Goal: Transaction & Acquisition: Purchase product/service

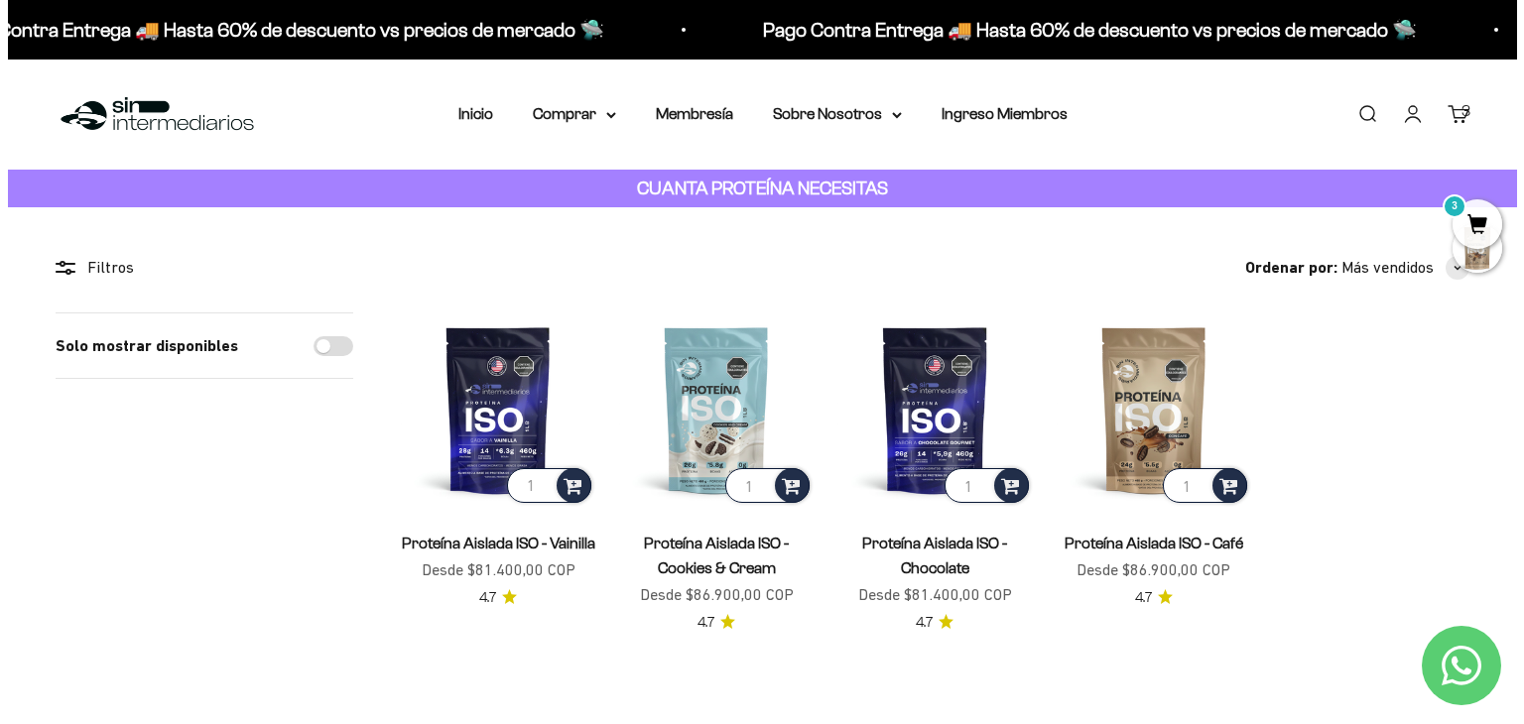
scroll to position [100, 0]
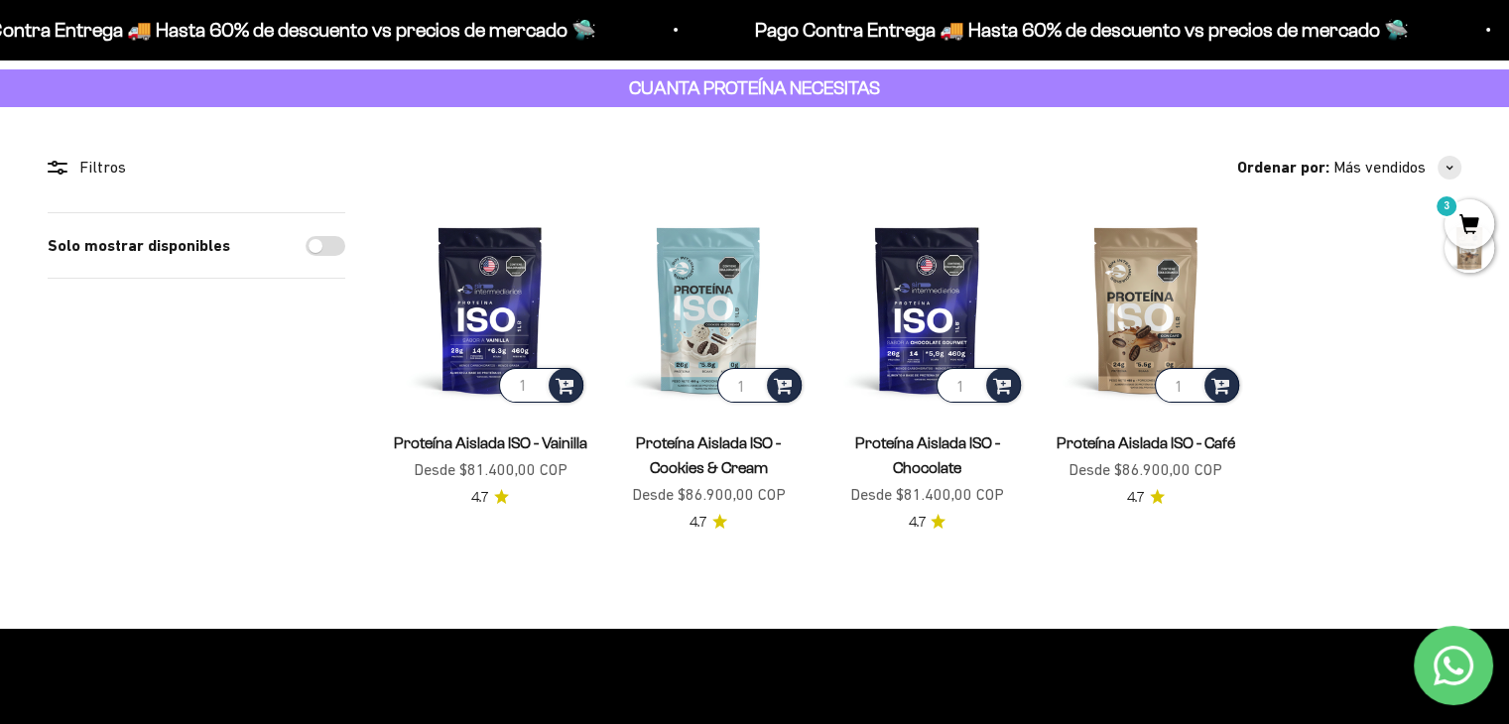
click at [1467, 220] on span "3" at bounding box center [1470, 224] width 50 height 50
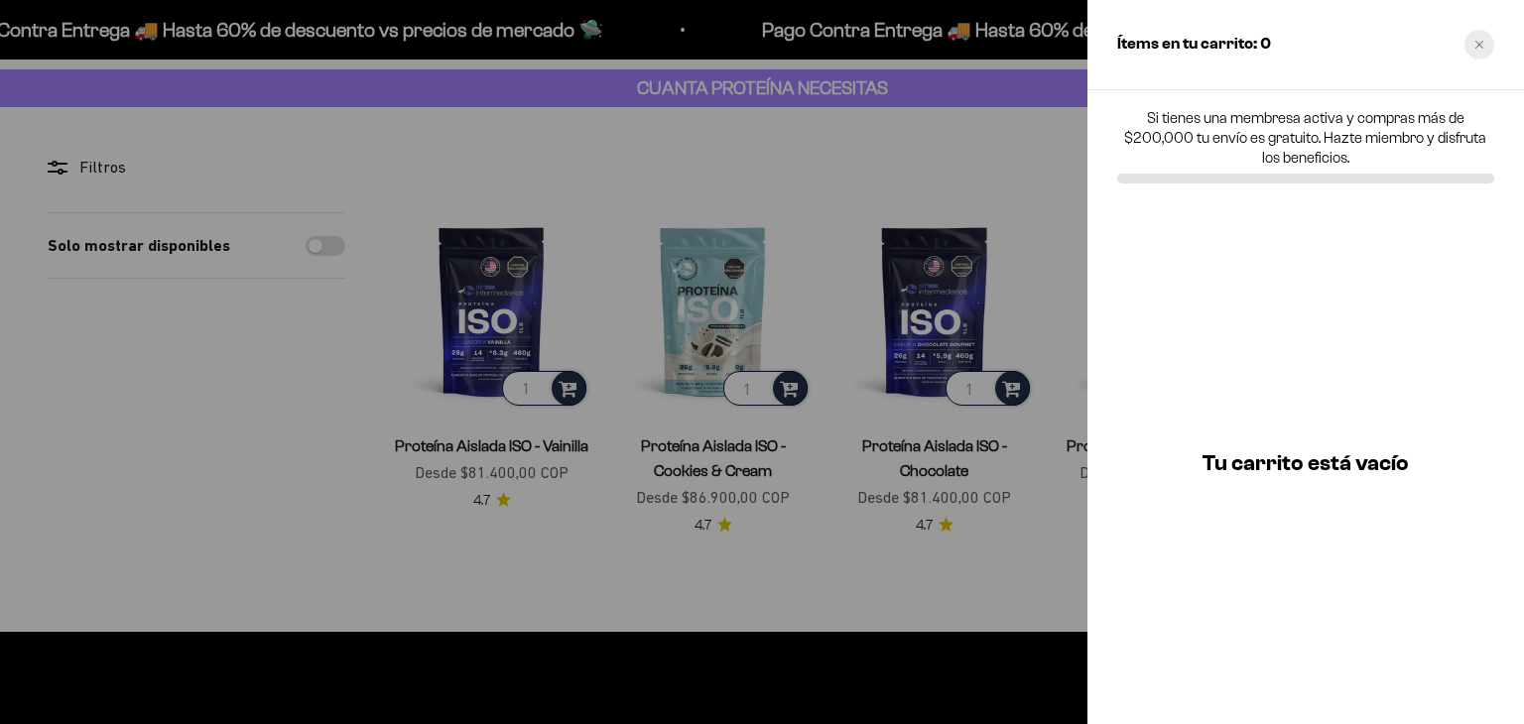
click at [1479, 50] on div "Close cart" at bounding box center [1479, 45] width 30 height 30
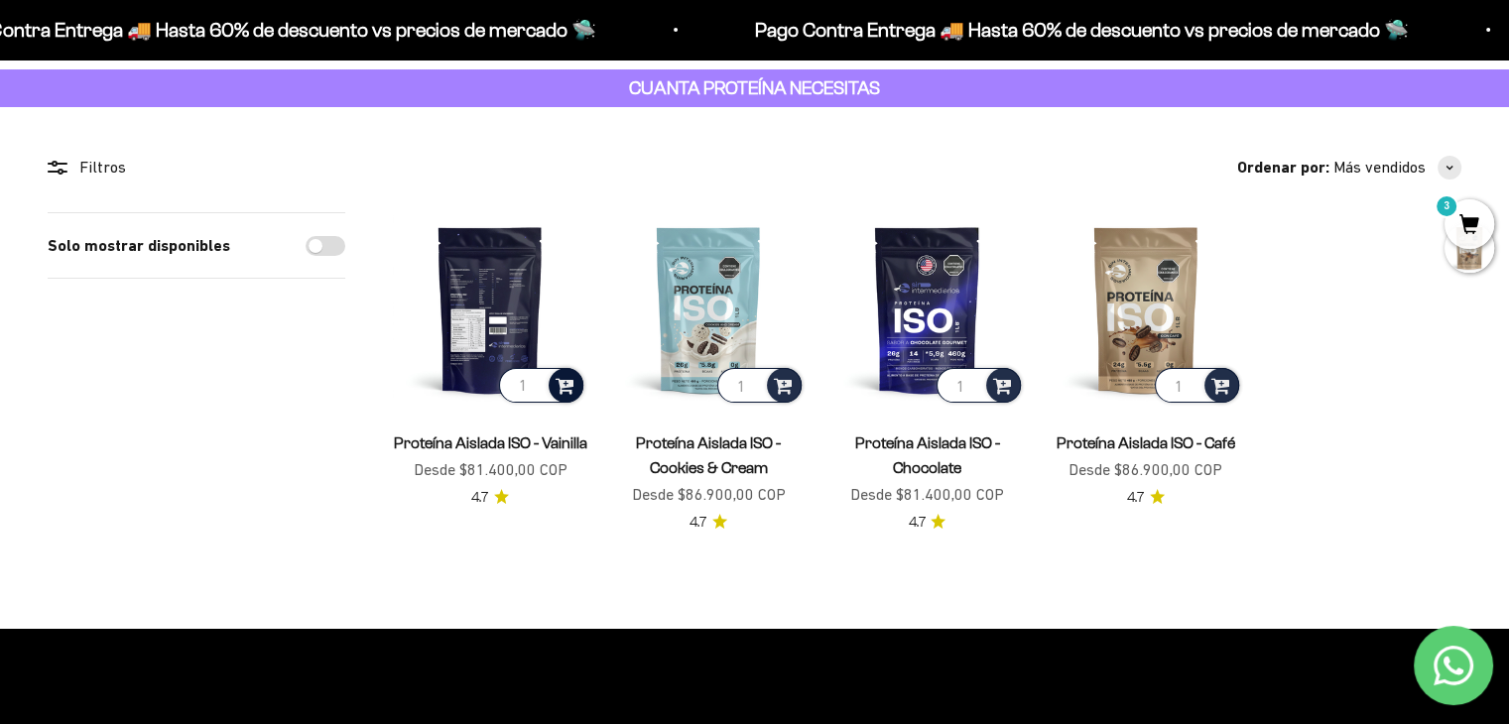
click at [569, 390] on span at bounding box center [565, 384] width 19 height 23
click at [557, 336] on li "Vanilla / 1 libra" at bounding box center [491, 332] width 185 height 24
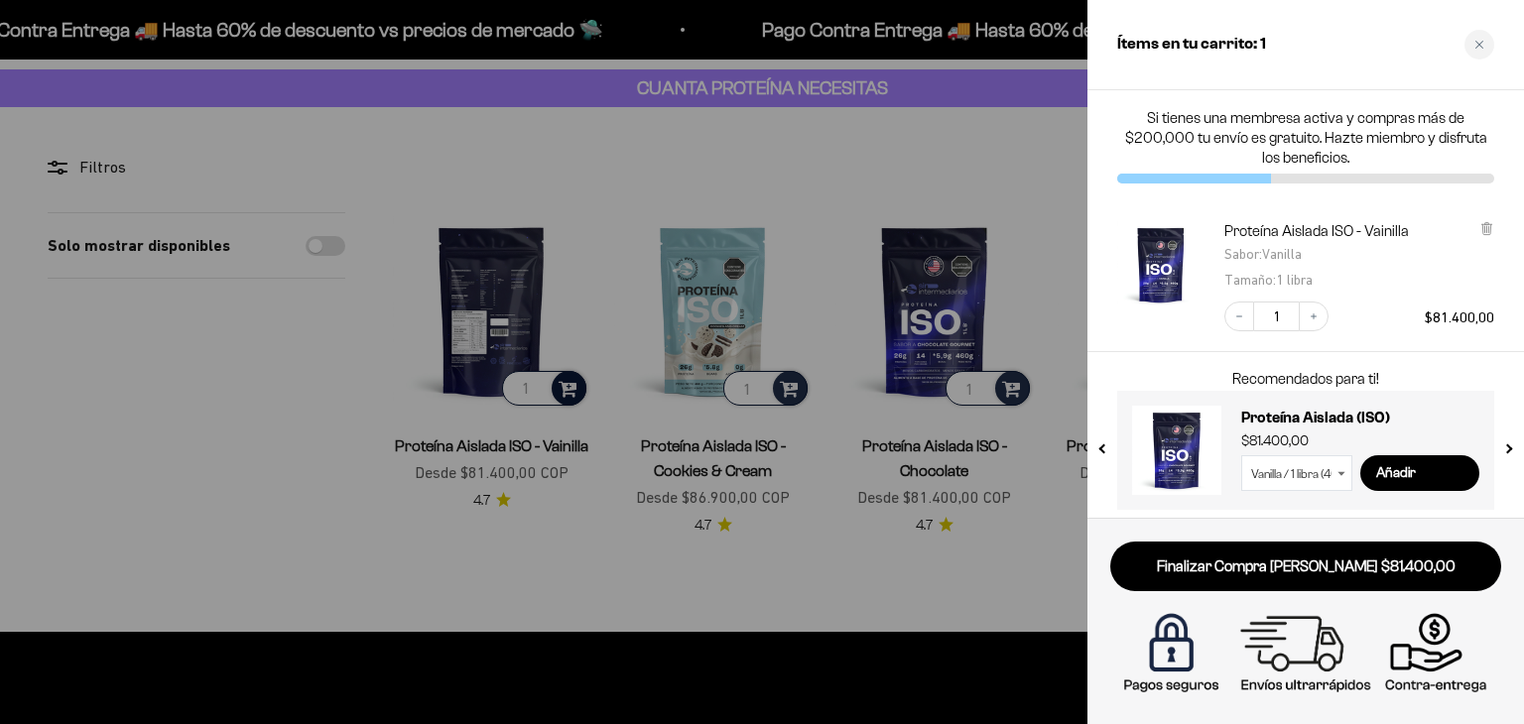
click at [1307, 466] on select "Vanilla / 1 libra (460g) Vanilla / 2 libras (910g) Chocolate / 1 libra (460g) C…" at bounding box center [1296, 473] width 111 height 36
click at [1241, 455] on select "Vanilla / 1 libra (460g) Vanilla / 2 libras (910g) Chocolate / 1 libra (460g) C…" at bounding box center [1296, 473] width 111 height 36
click at [906, 564] on div at bounding box center [762, 362] width 1524 height 724
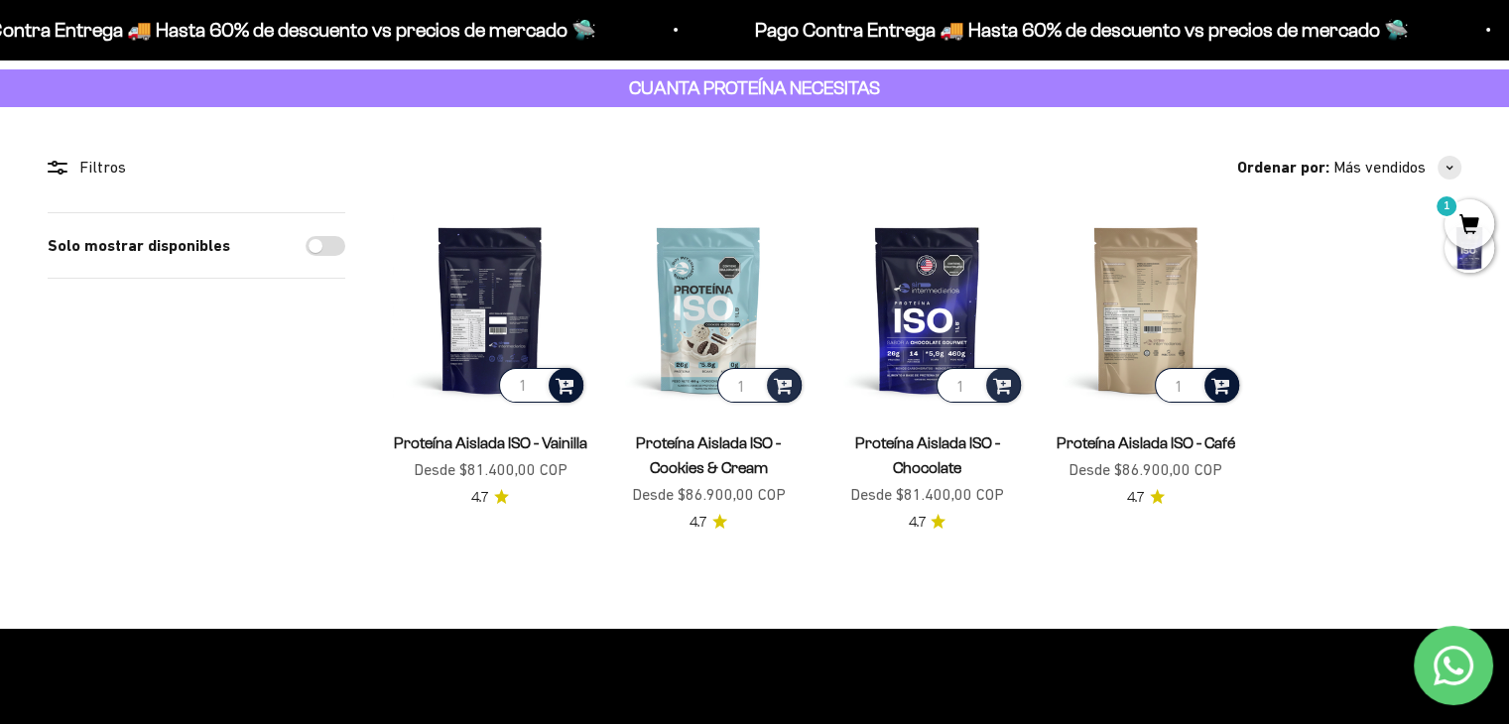
click at [1218, 394] on span at bounding box center [1220, 384] width 19 height 23
click at [1195, 324] on span "Café / 1 libra (460g)" at bounding box center [1146, 331] width 106 height 15
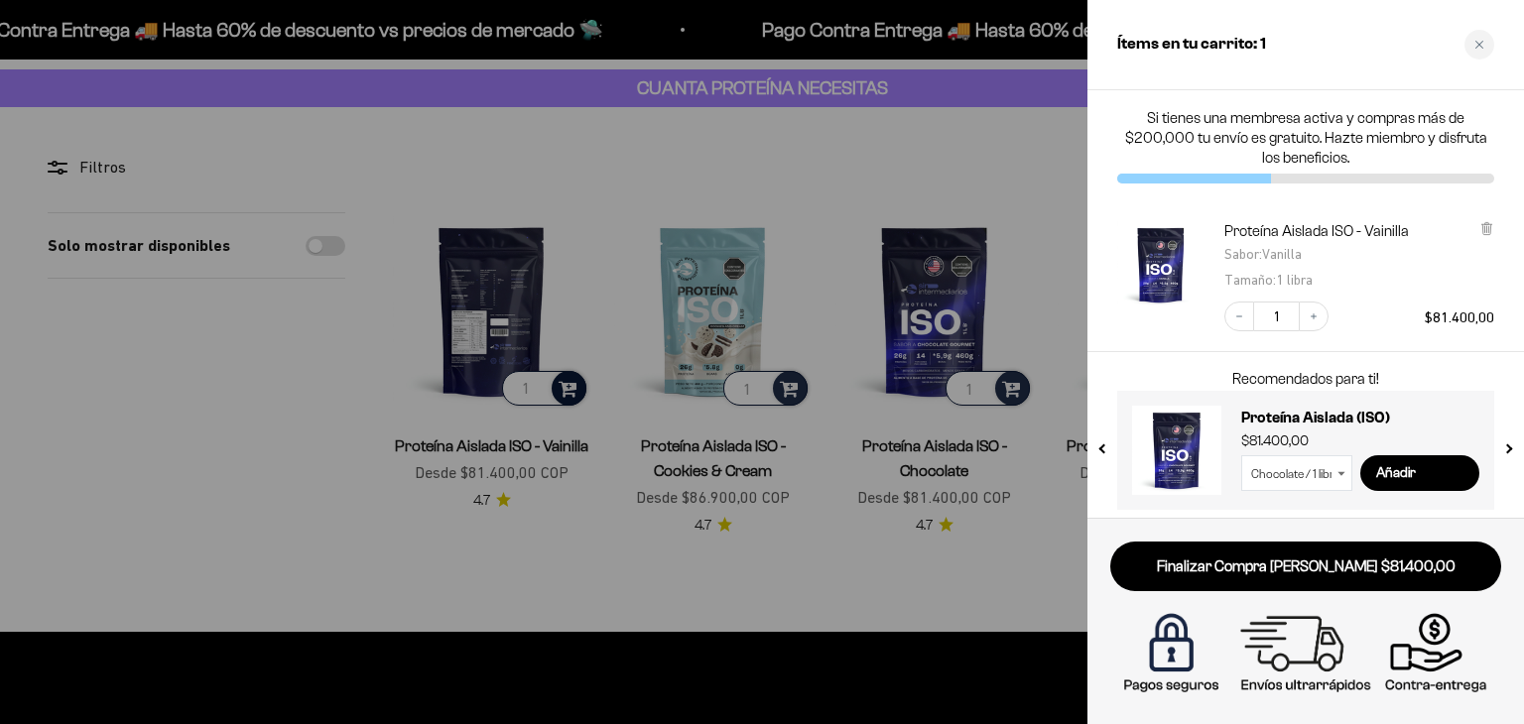
select select "42652957343953"
click at [1016, 231] on div at bounding box center [762, 362] width 1524 height 724
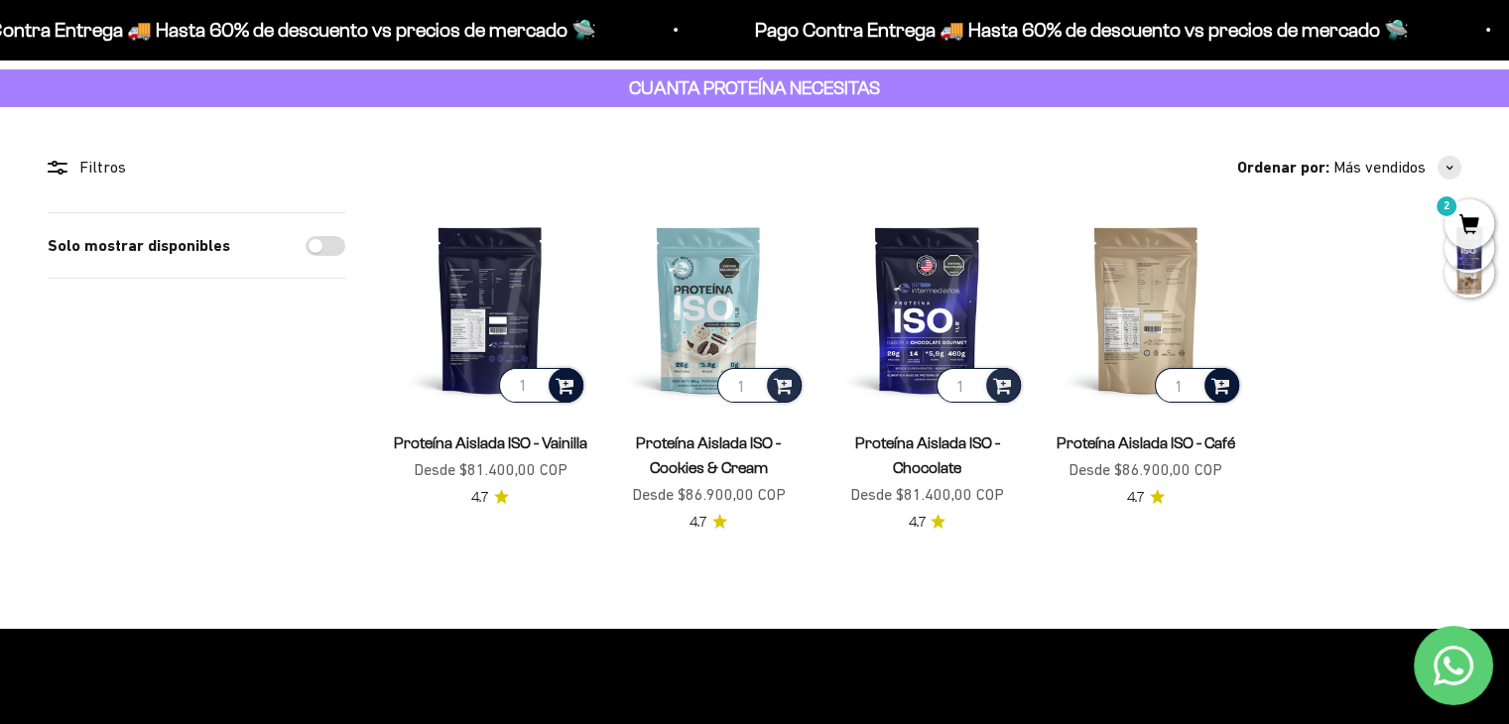
click at [1472, 224] on span "2" at bounding box center [1470, 224] width 50 height 50
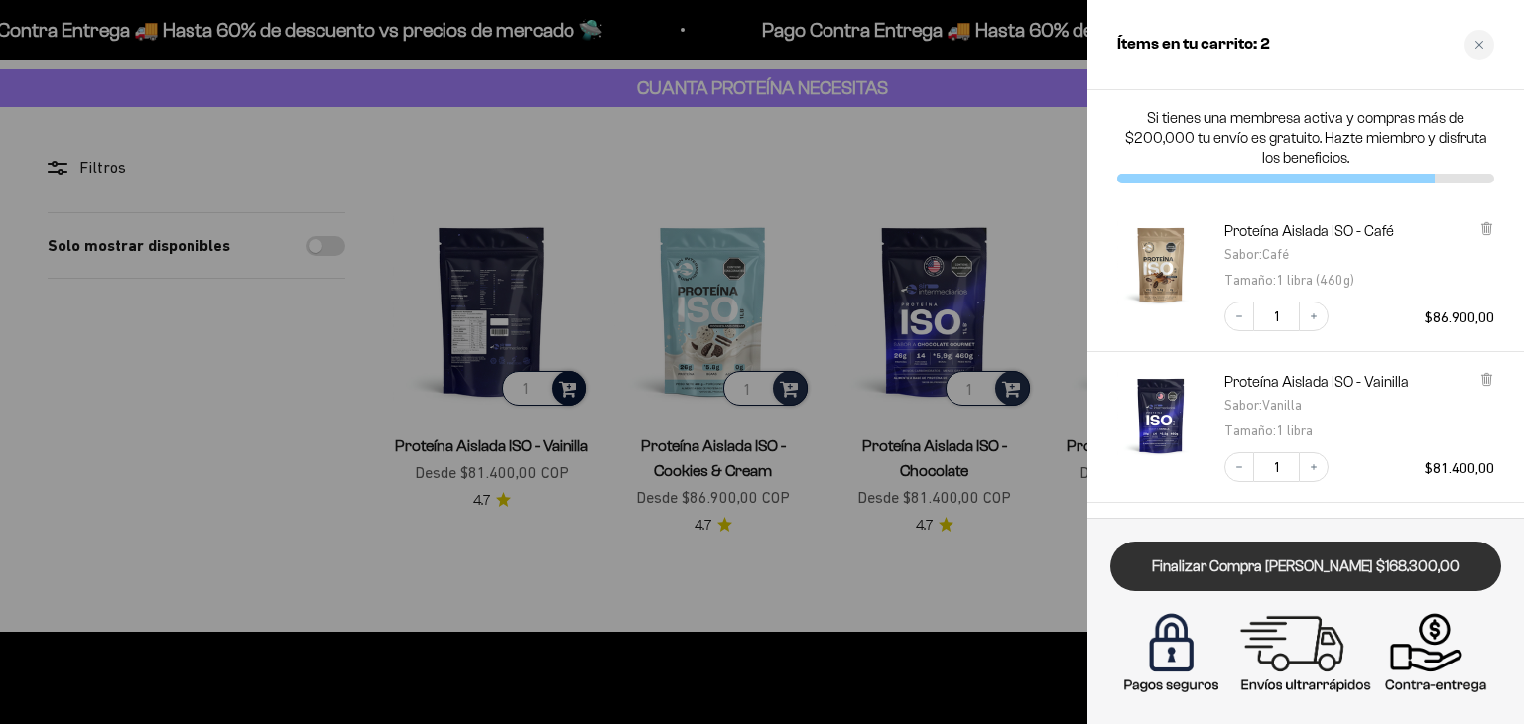
click at [1224, 560] on link "Finalizar Compra Segura $168.300,00" at bounding box center [1305, 567] width 391 height 51
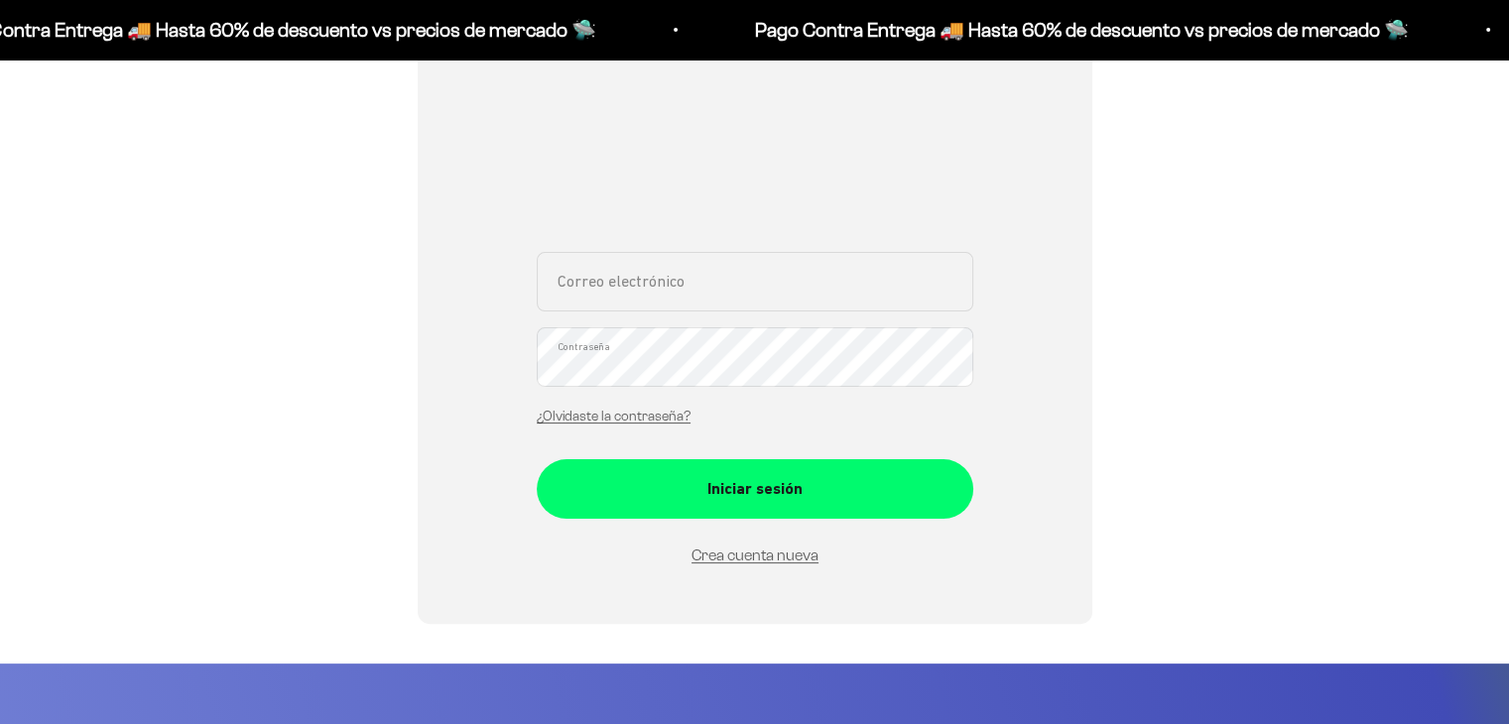
scroll to position [314, 0]
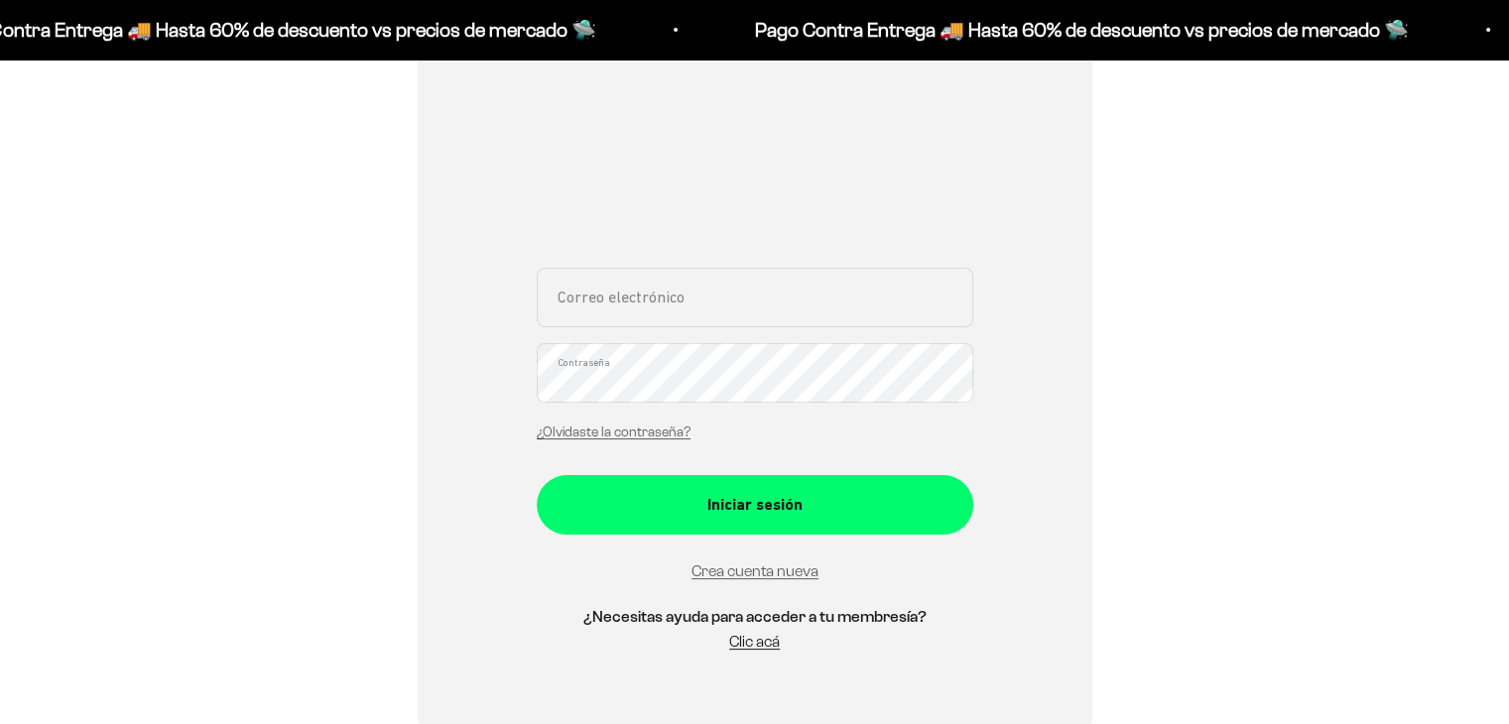
click at [751, 308] on input "Correo electrónico" at bounding box center [755, 298] width 437 height 60
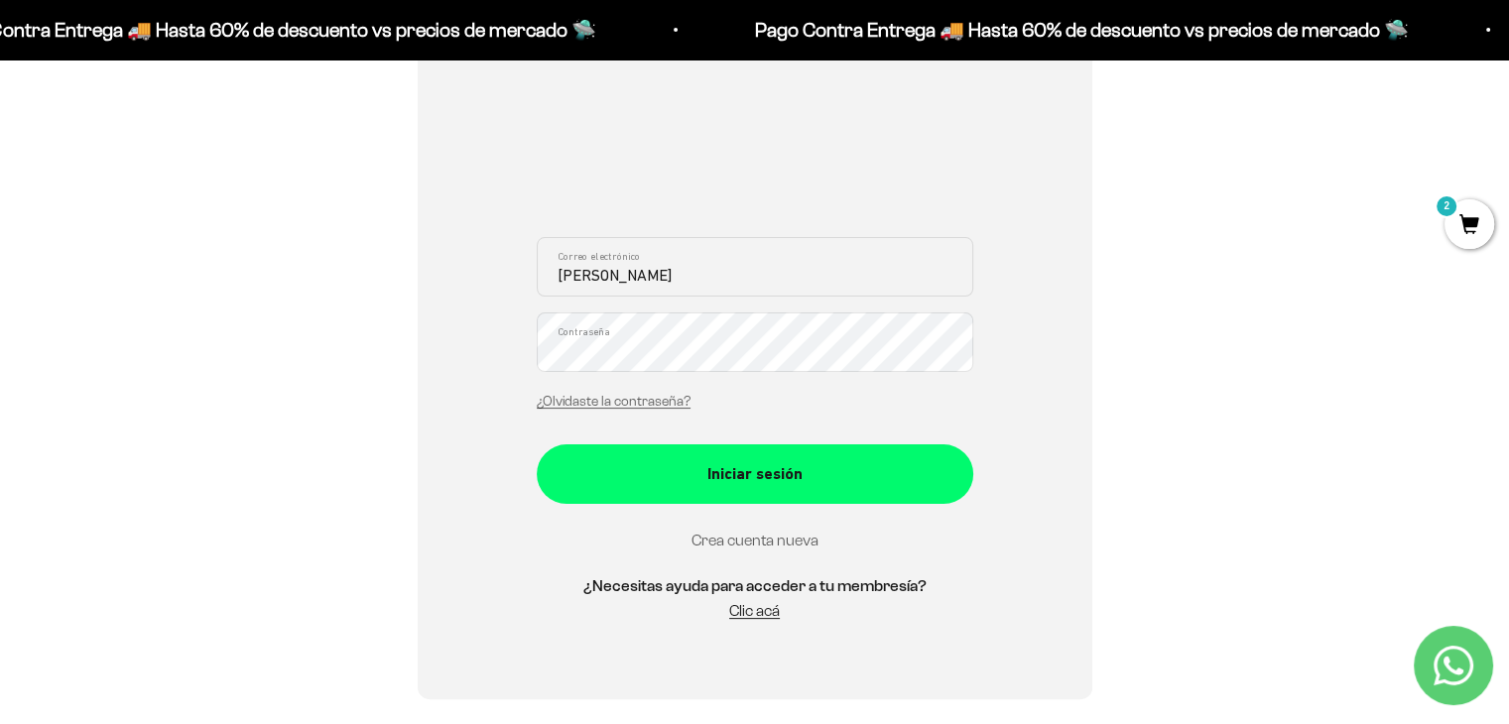
type input "MANUELA"
click at [788, 533] on link "Crea cuenta nueva" at bounding box center [755, 540] width 127 height 17
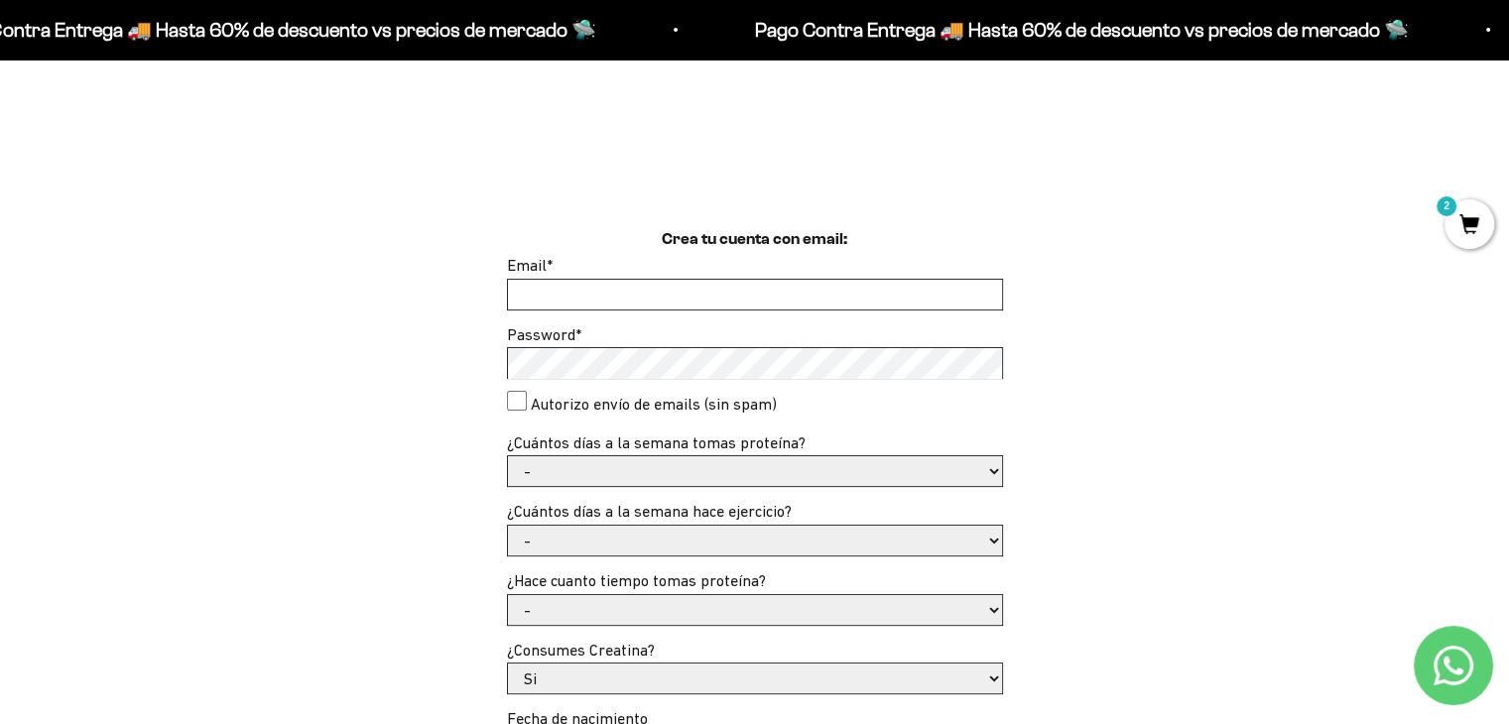
drag, startPoint x: 1523, startPoint y: 109, endPoint x: 1522, endPoint y: 227, distance: 118.1
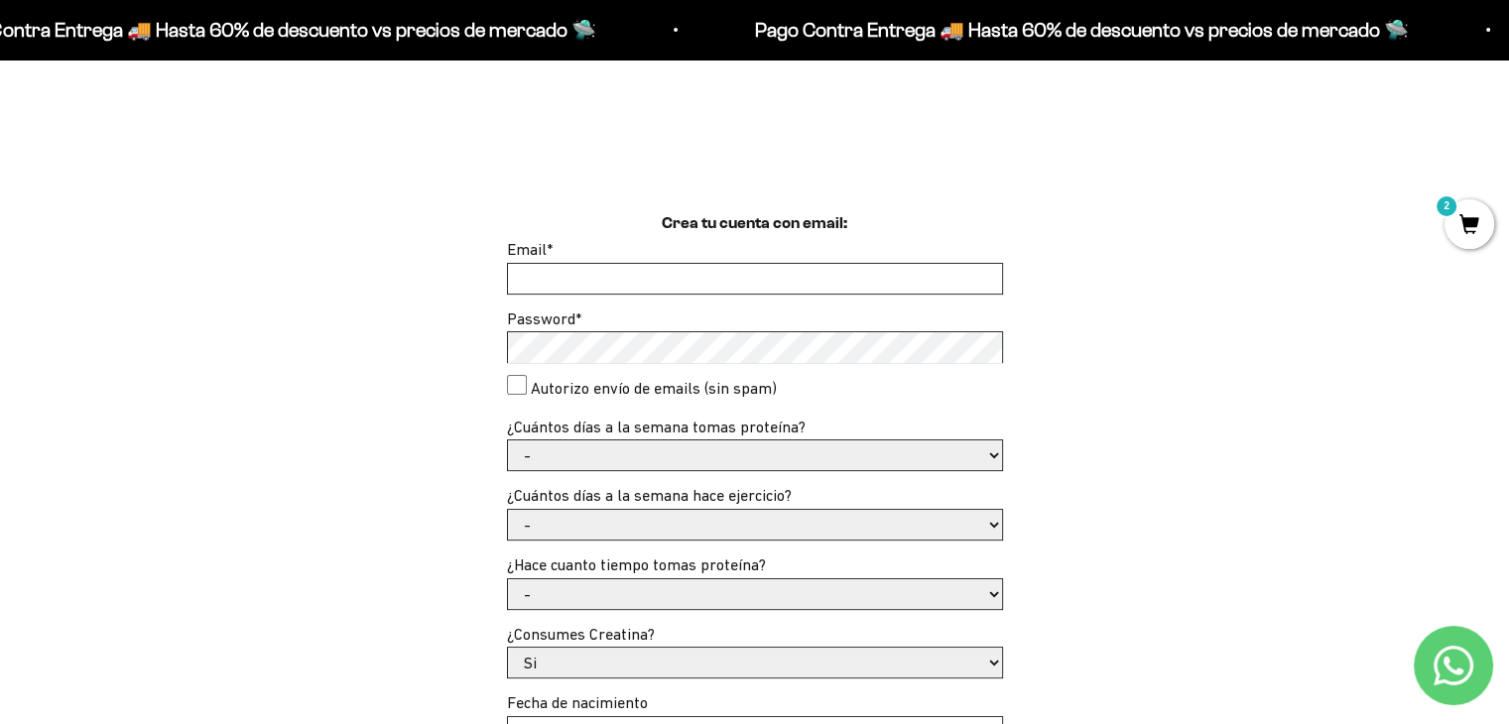
click at [817, 282] on input "Email *" at bounding box center [755, 279] width 494 height 30
type input "belamona1808@gmail.com"
click at [798, 453] on select "- 1 o 2 3 a 5 6 o 7" at bounding box center [755, 456] width 494 height 30
select select "3 a 5"
click at [508, 441] on select "- 1 o 2 3 a 5 6 o 7" at bounding box center [755, 456] width 494 height 30
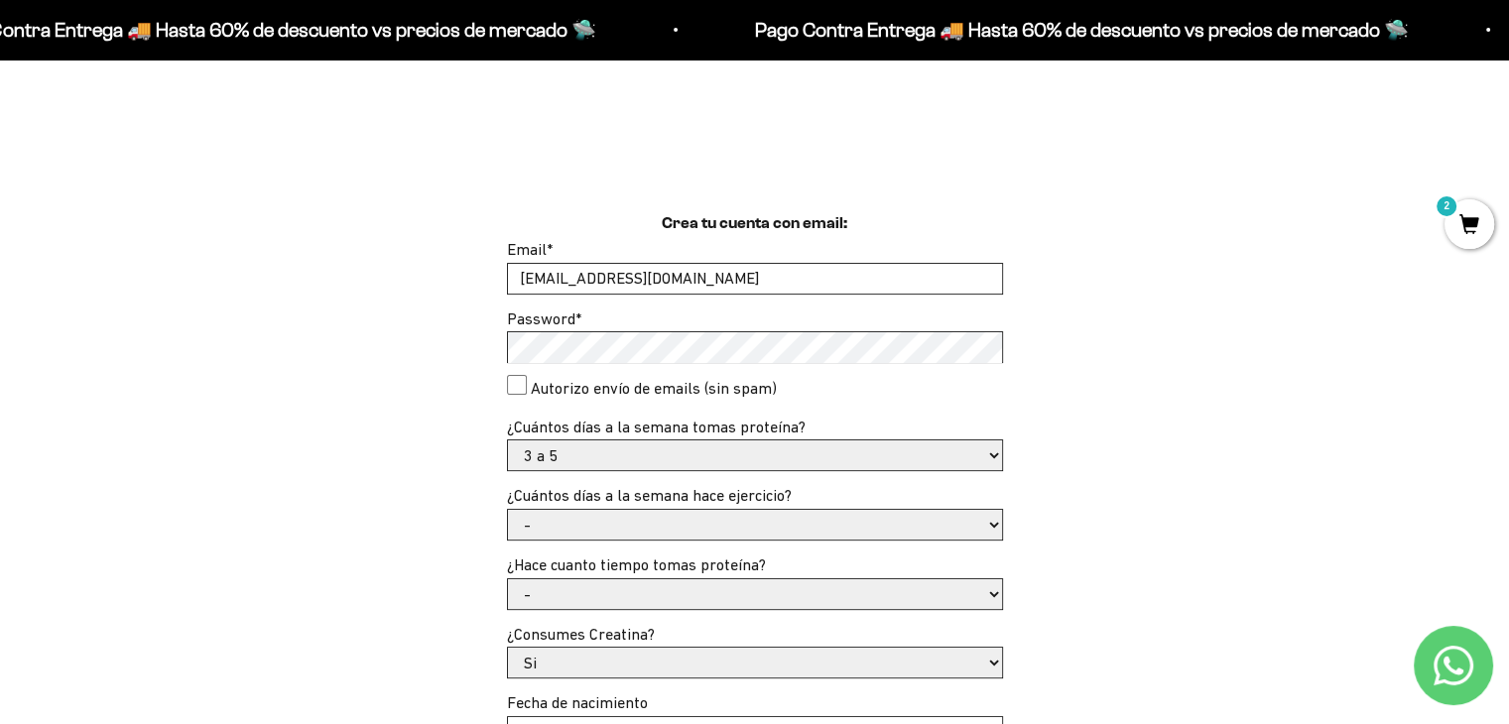
click at [651, 529] on select "- No hago 1 a 2 días 3 a 5 días 6 o 7 días" at bounding box center [755, 525] width 494 height 30
select select "3 a 5 días"
click at [508, 510] on select "- No hago 1 a 2 días 3 a 5 días 6 o 7 días" at bounding box center [755, 525] width 494 height 30
click at [806, 584] on select "- Apenas estoy empezando Menos de 6 meses Más de 6 meses Hace más de un año" at bounding box center [755, 594] width 494 height 30
select select "Hace más de un año"
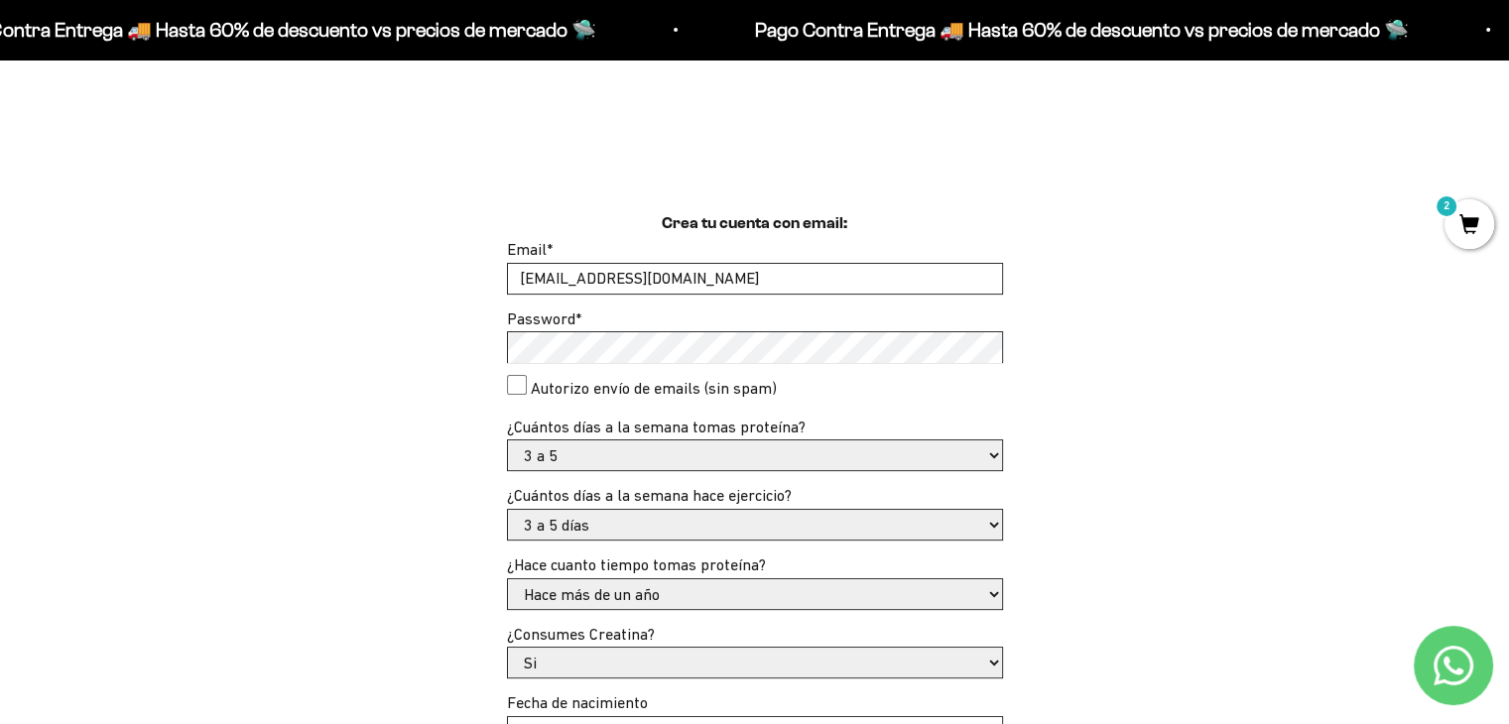
click at [508, 579] on select "- Apenas estoy empezando Menos de 6 meses Más de 6 meses Hace más de un año" at bounding box center [755, 594] width 494 height 30
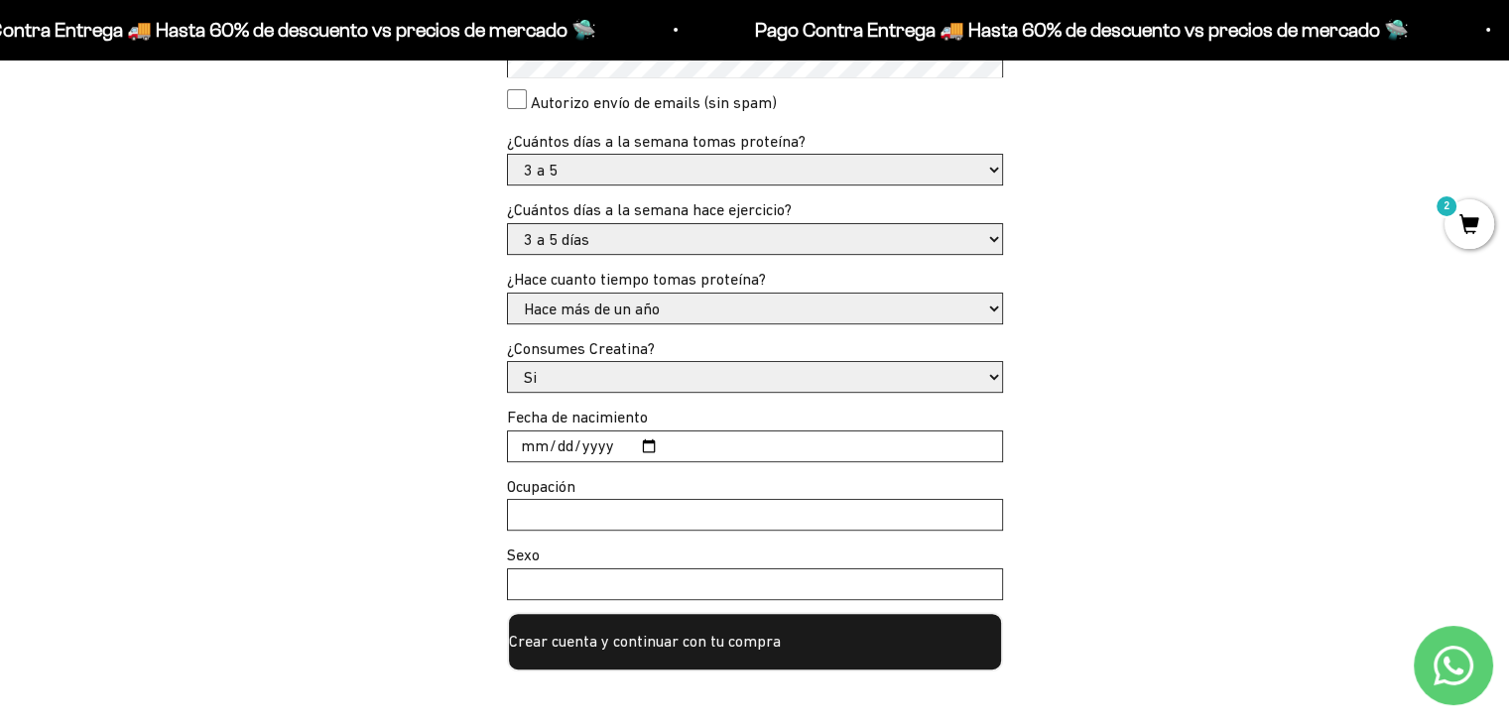
scroll to position [812, 0]
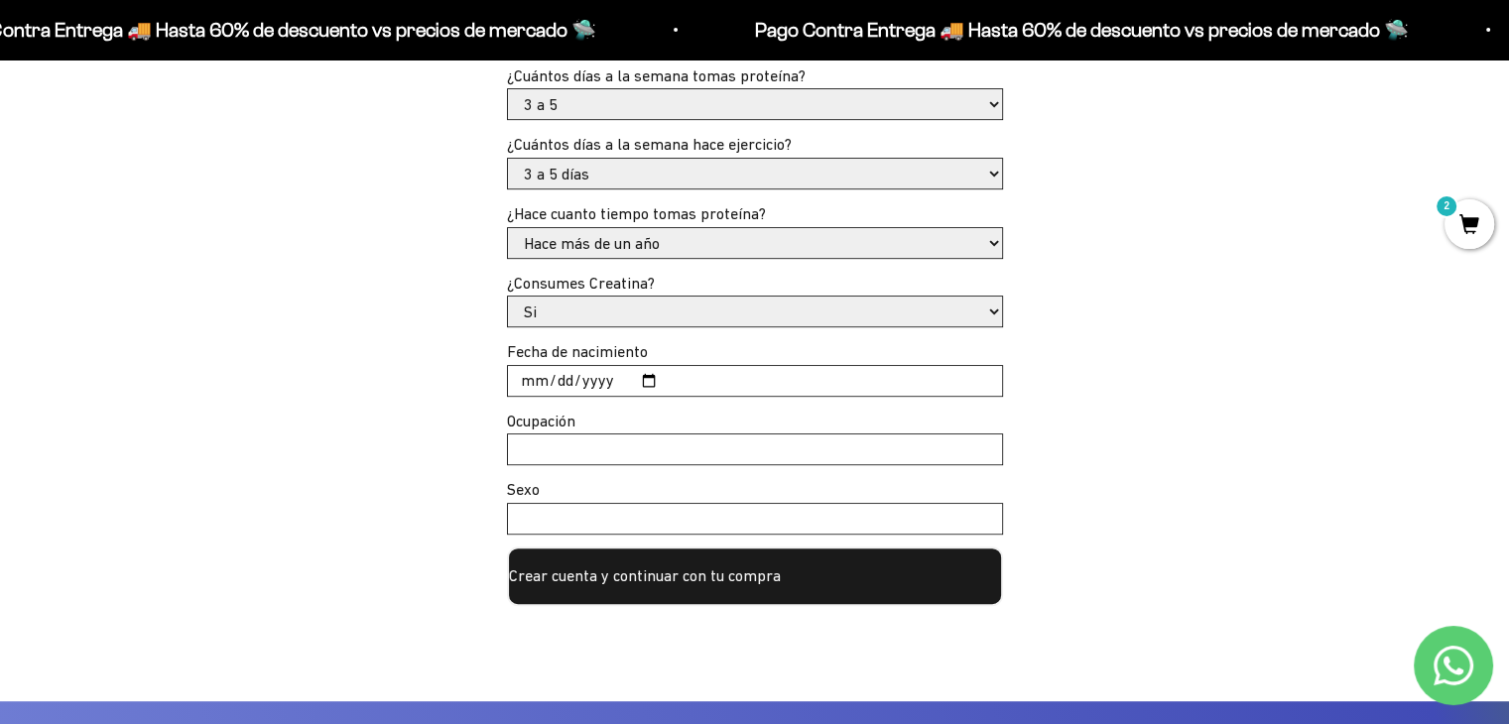
click at [774, 310] on select "Si No" at bounding box center [755, 312] width 494 height 30
select select "No"
click at [508, 297] on select "Si No" at bounding box center [755, 312] width 494 height 30
click at [573, 374] on input "Fecha de nacimiento" at bounding box center [755, 381] width 494 height 30
click at [528, 376] on input "Fecha de nacimiento" at bounding box center [755, 381] width 494 height 30
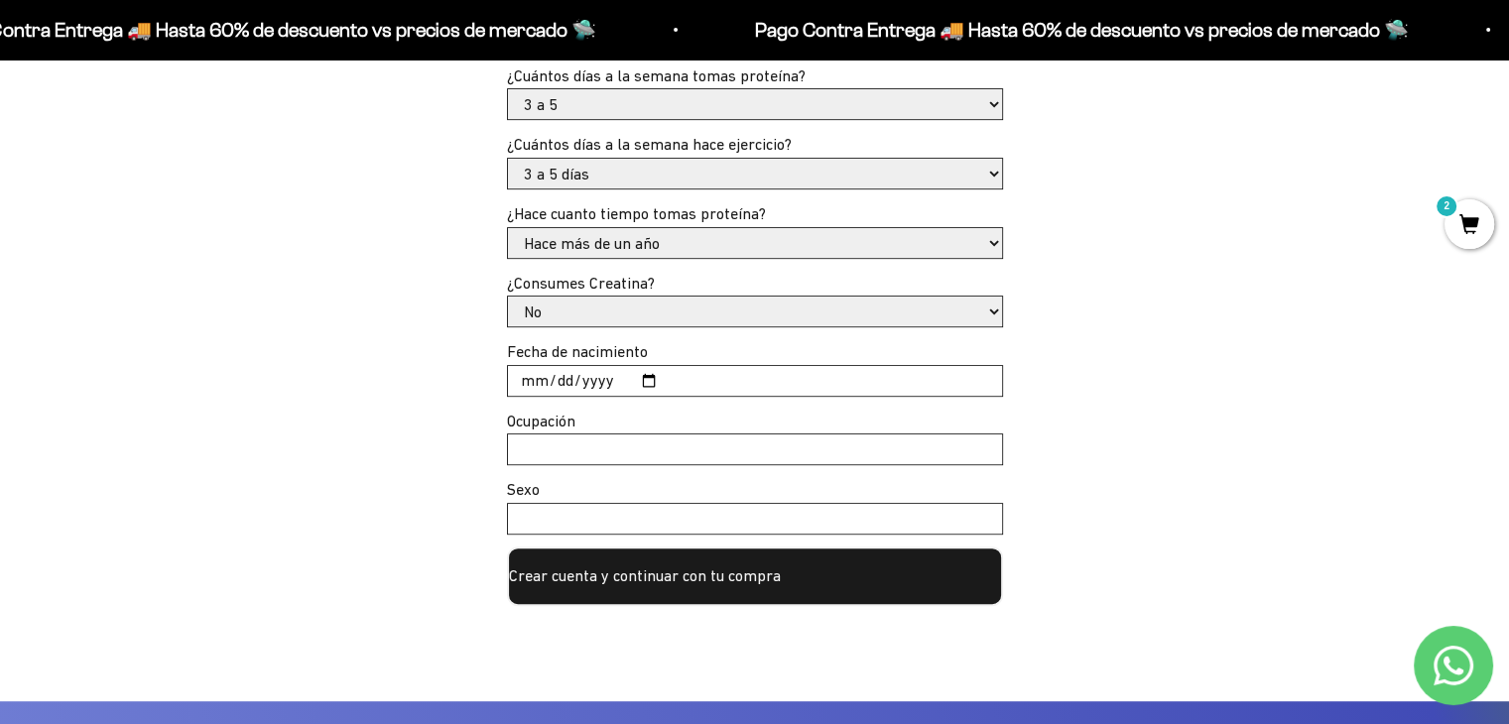
click at [647, 378] on input "Fecha de nacimiento" at bounding box center [755, 381] width 494 height 30
type input "2005-08-18"
click at [561, 444] on input "Ocupación" at bounding box center [755, 450] width 494 height 30
type input "estudiante"
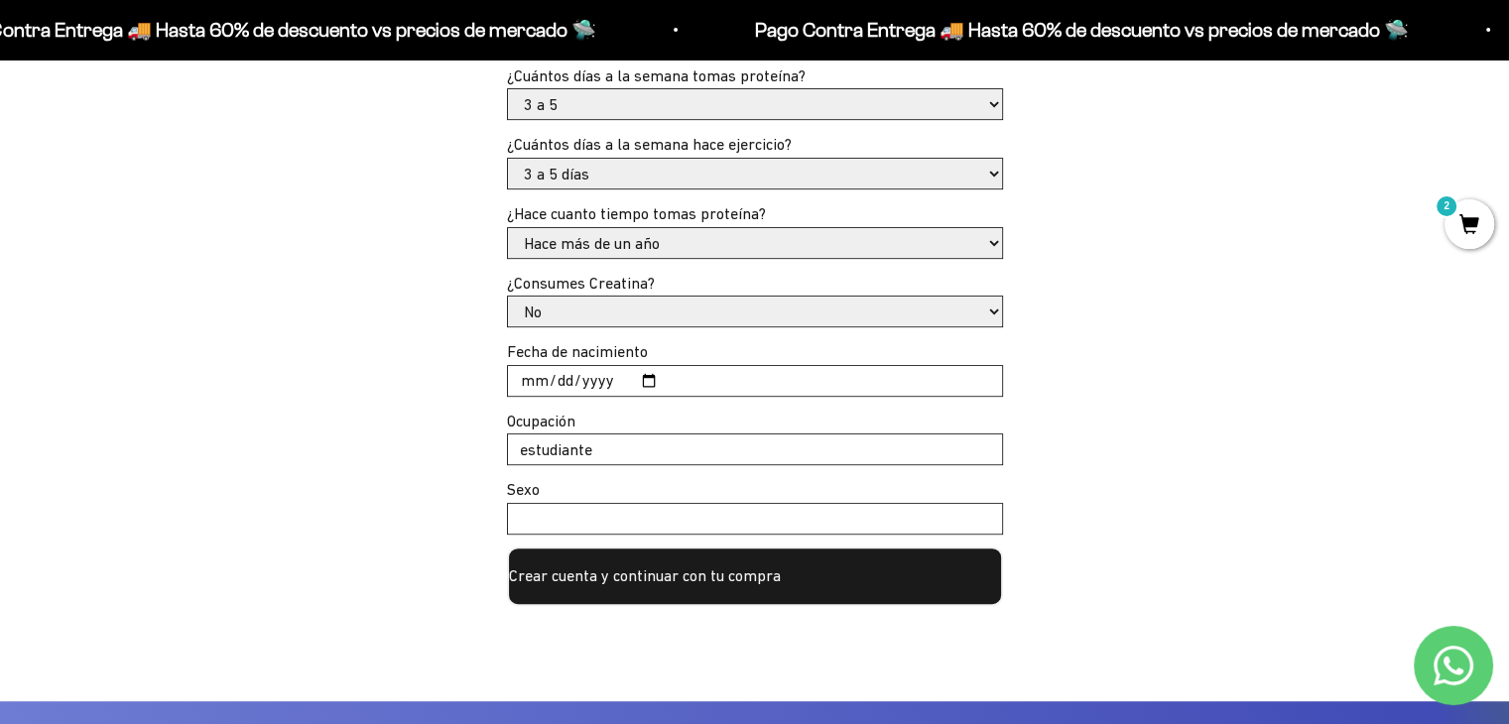
click at [568, 530] on input "Sexo" at bounding box center [755, 519] width 494 height 30
type input "femenino"
click at [692, 576] on button "Crear cuenta y continuar con tu compra" at bounding box center [755, 577] width 496 height 60
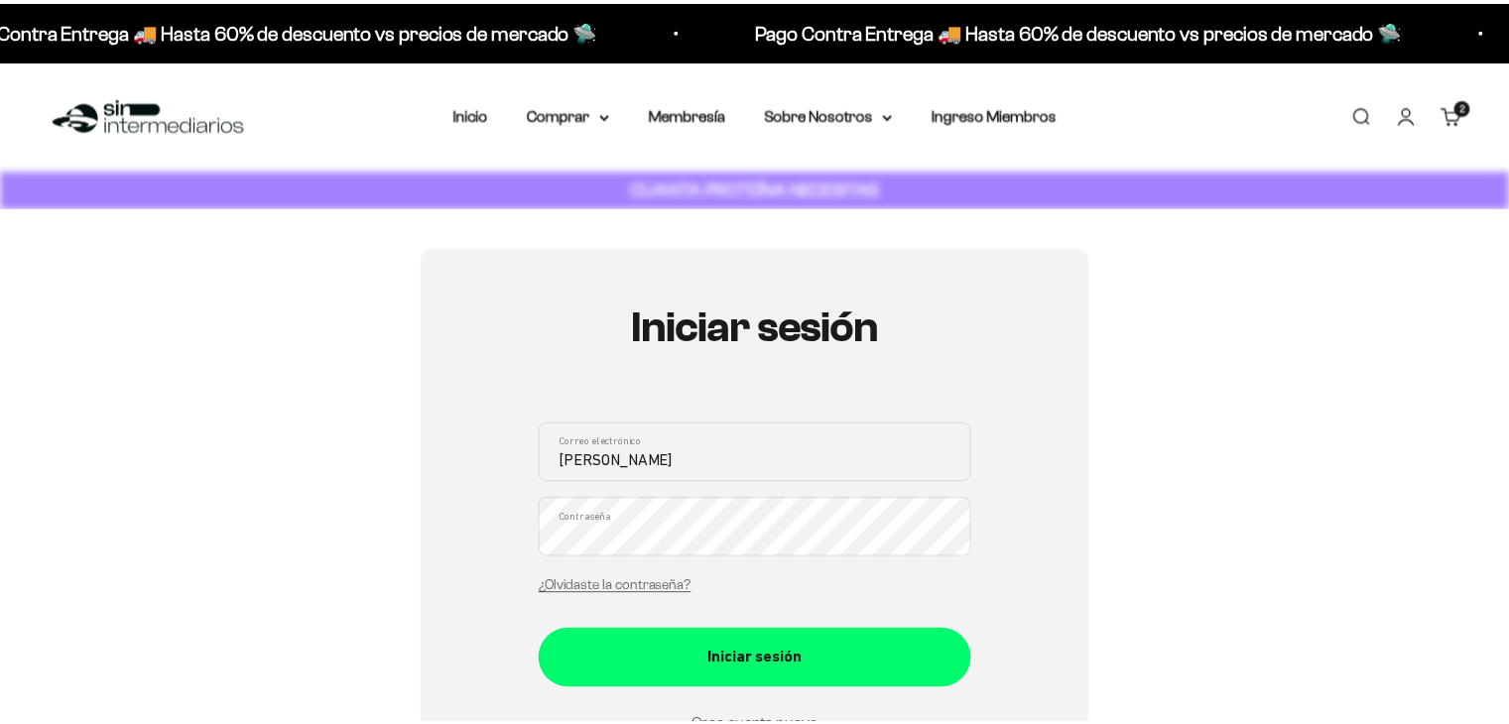
scroll to position [314, 0]
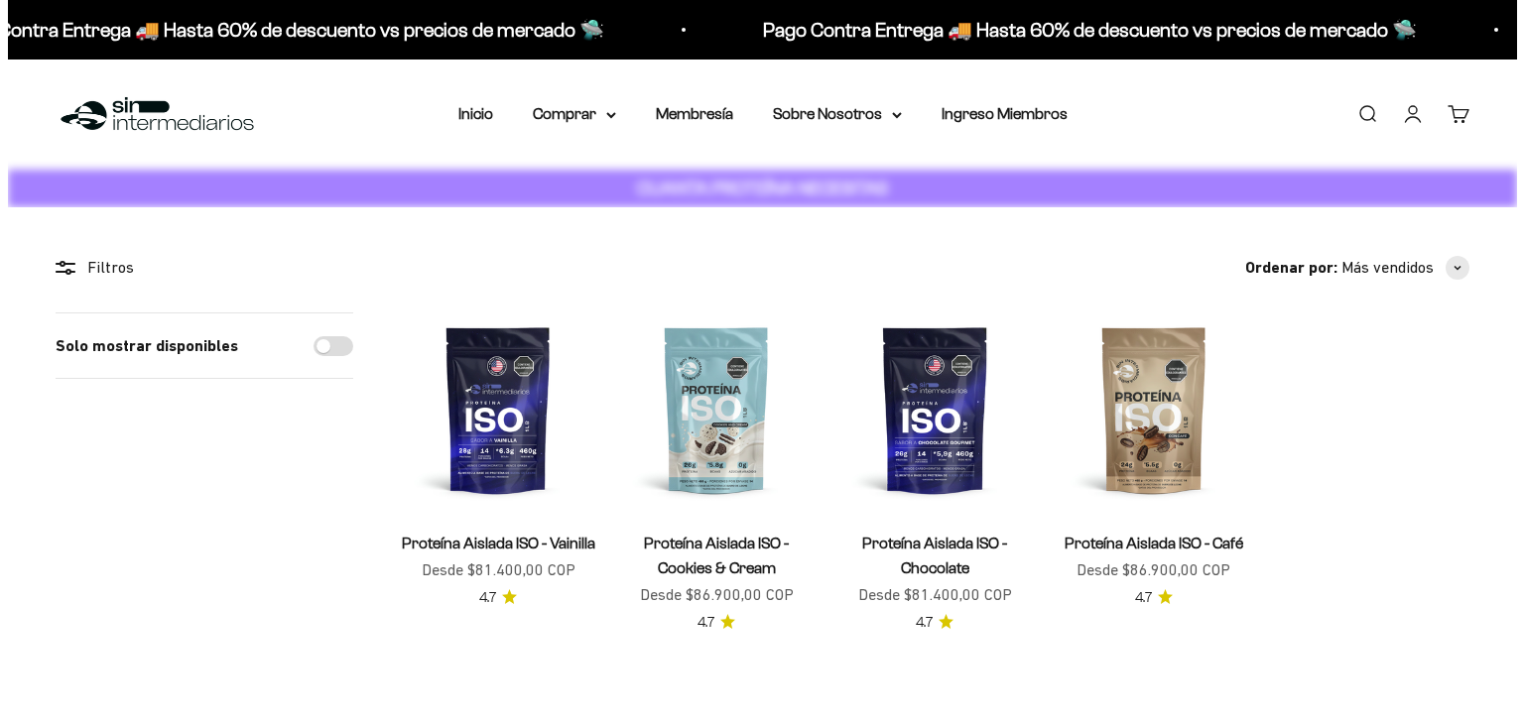
scroll to position [100, 0]
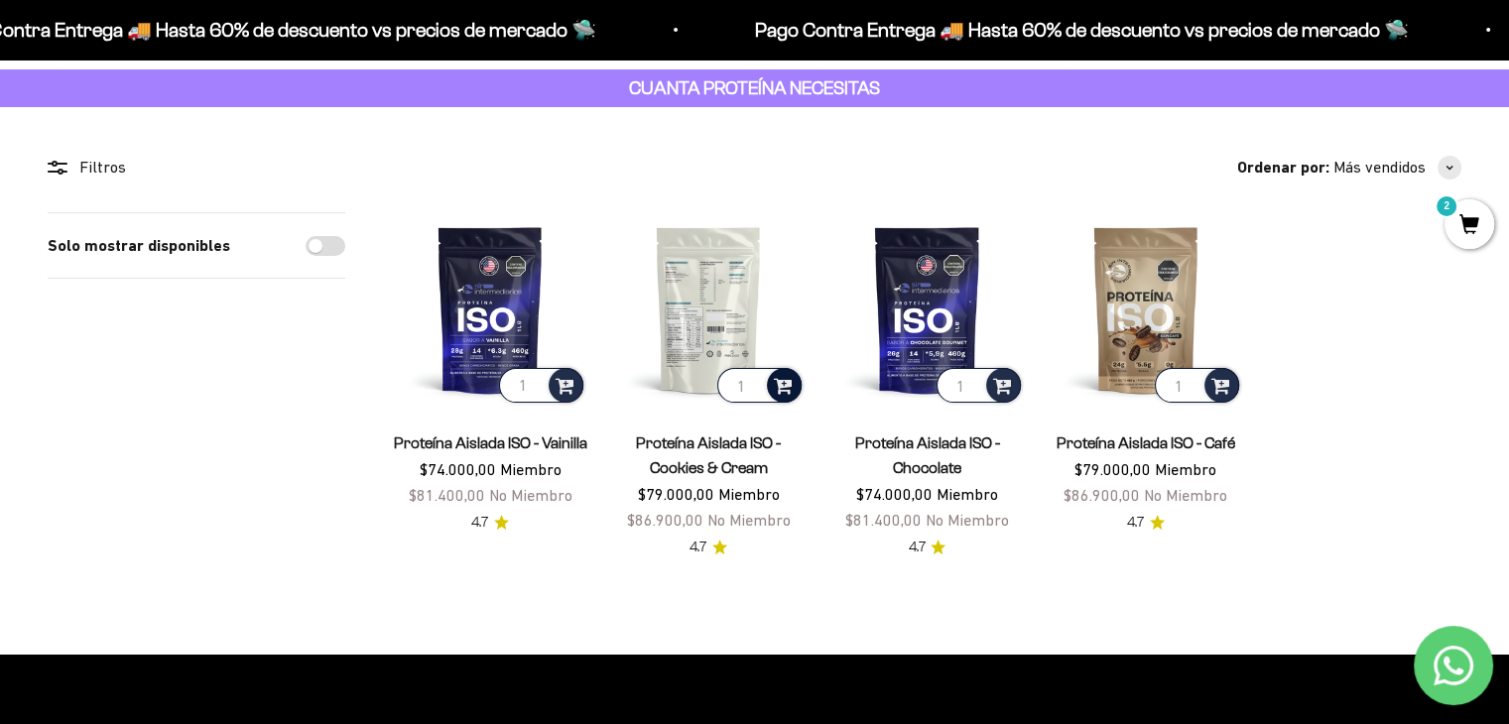
click at [782, 391] on span at bounding box center [783, 384] width 19 height 23
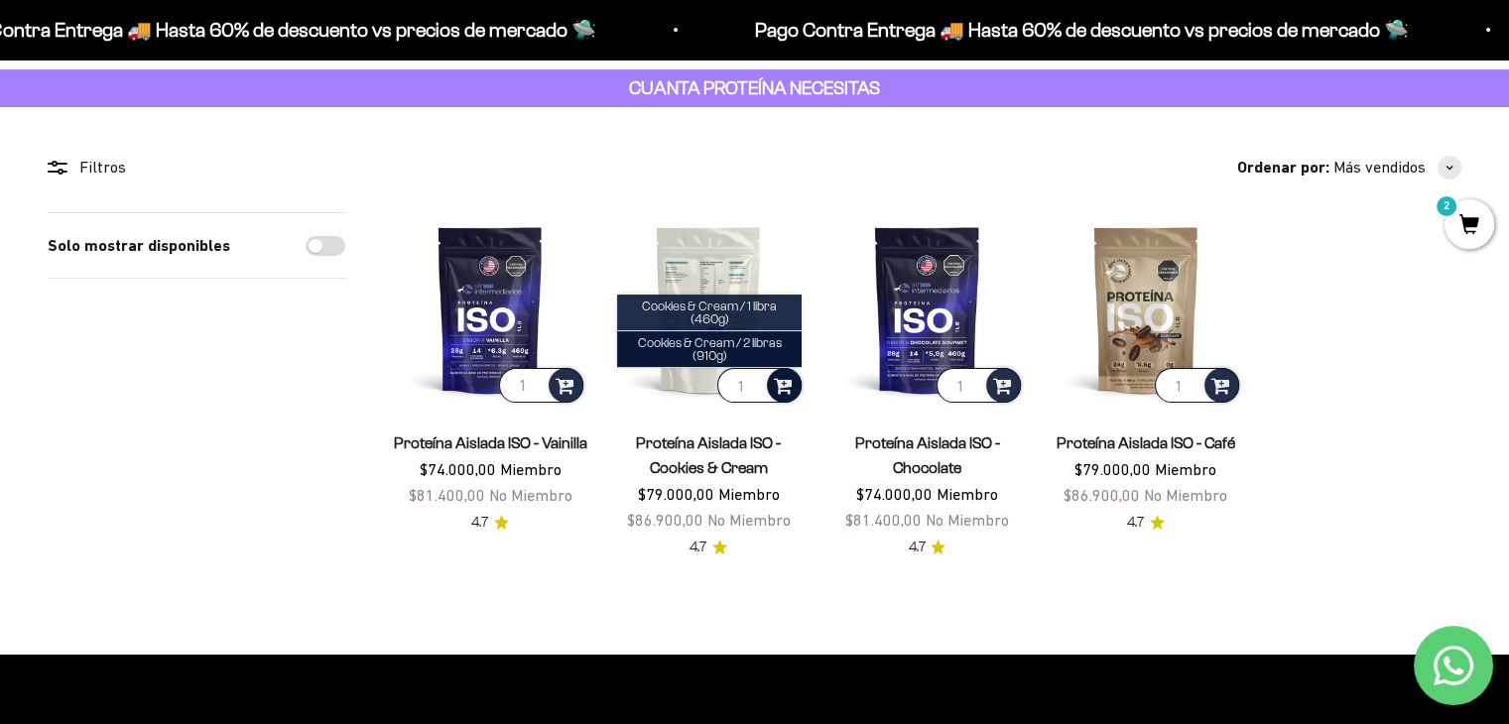
click at [765, 312] on span "Cookies & Cream / 1 libra (460g)" at bounding box center [709, 313] width 135 height 28
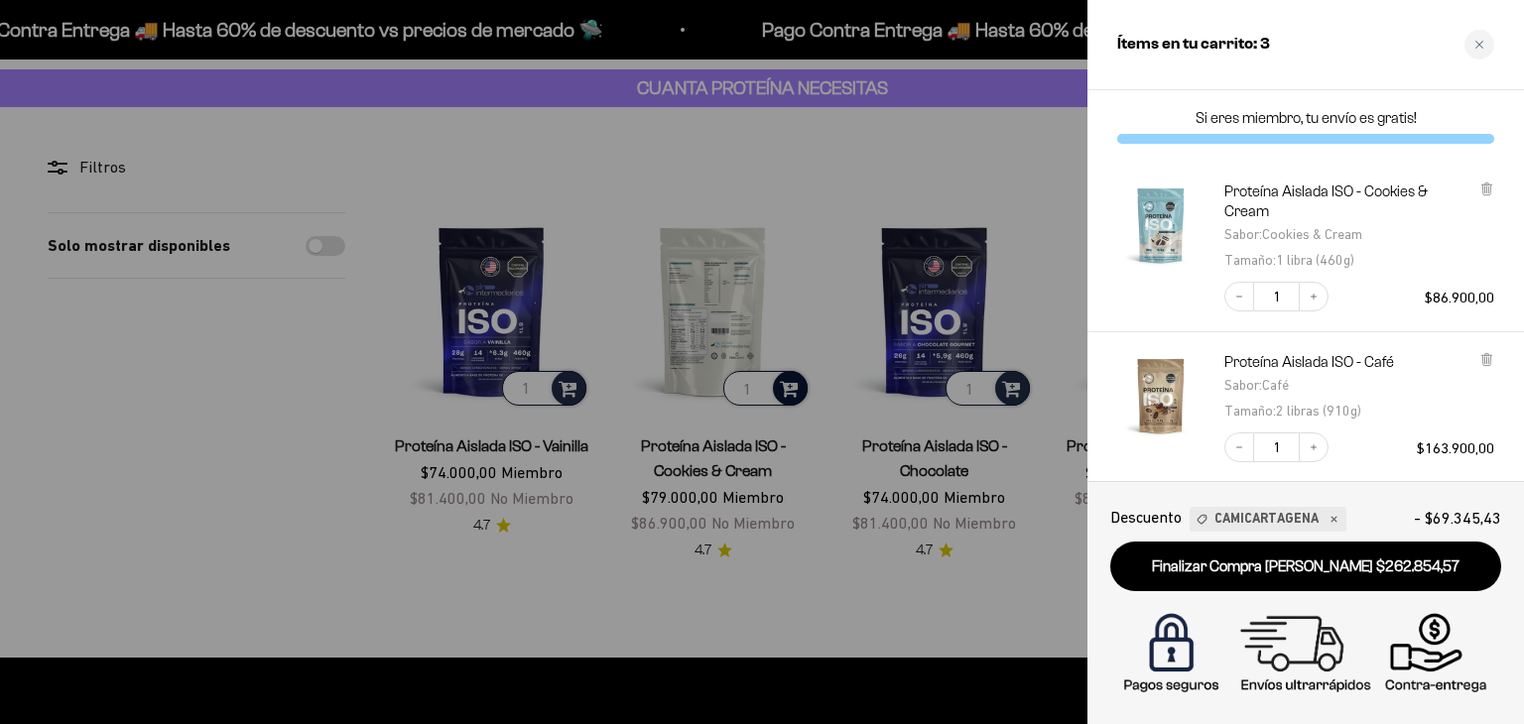
click at [1508, 173] on div "Proteína Aislada ISO - Cookies & Cream Sabor : Cookies & Cream Tamaño : 1 libra…" at bounding box center [1305, 247] width 437 height 171
click at [1483, 359] on icon at bounding box center [1486, 360] width 8 height 10
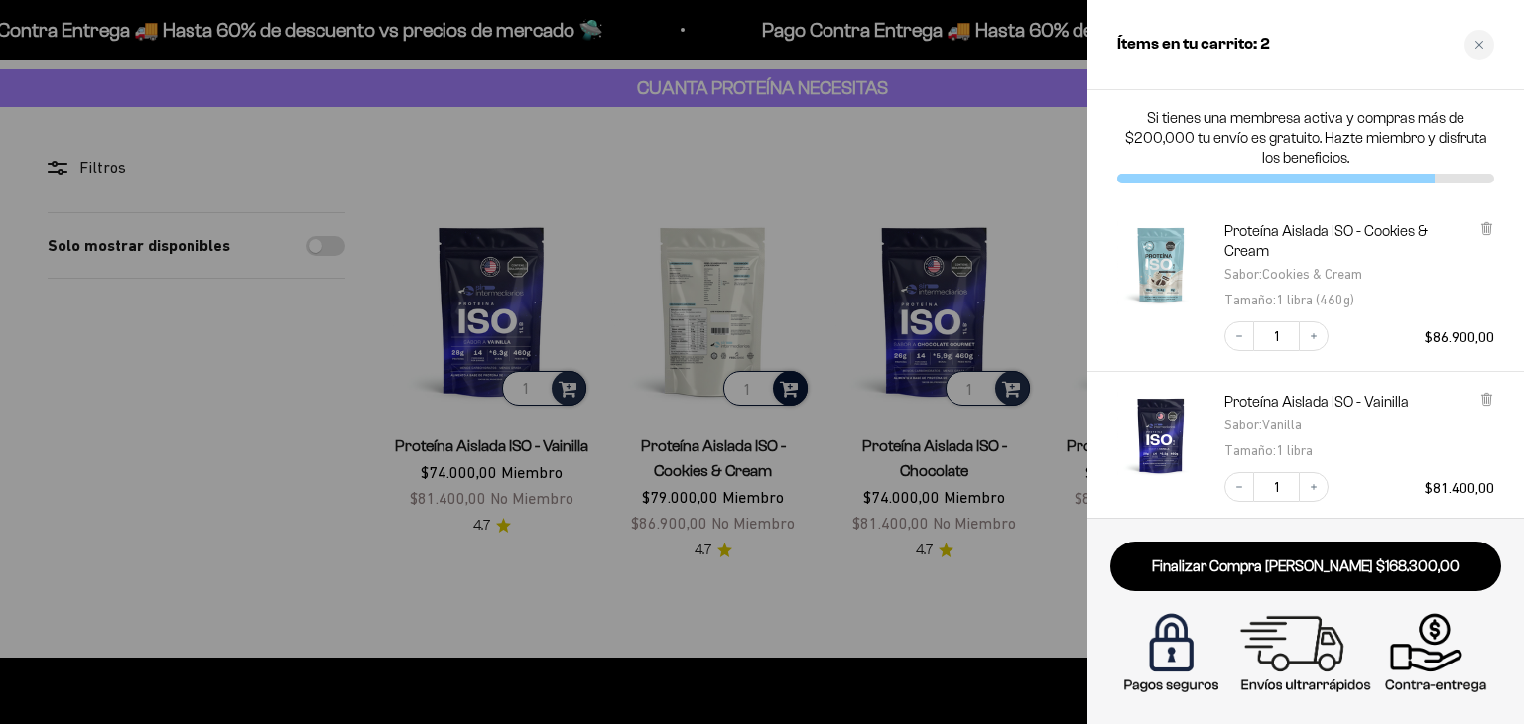
click at [1015, 168] on div at bounding box center [762, 362] width 1524 height 724
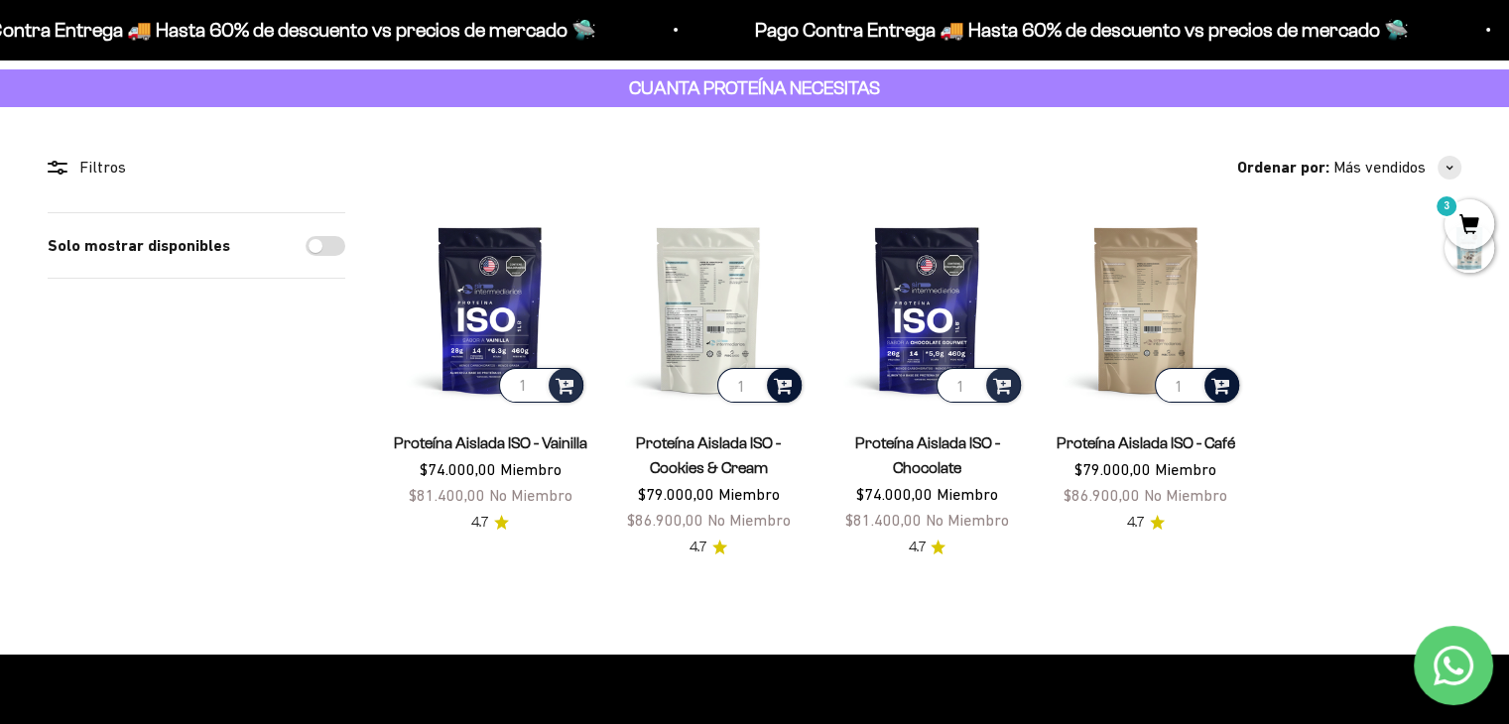
click at [1223, 373] on span at bounding box center [1220, 384] width 19 height 23
click at [1190, 328] on span "Café / 1 libra (460g)" at bounding box center [1146, 331] width 106 height 15
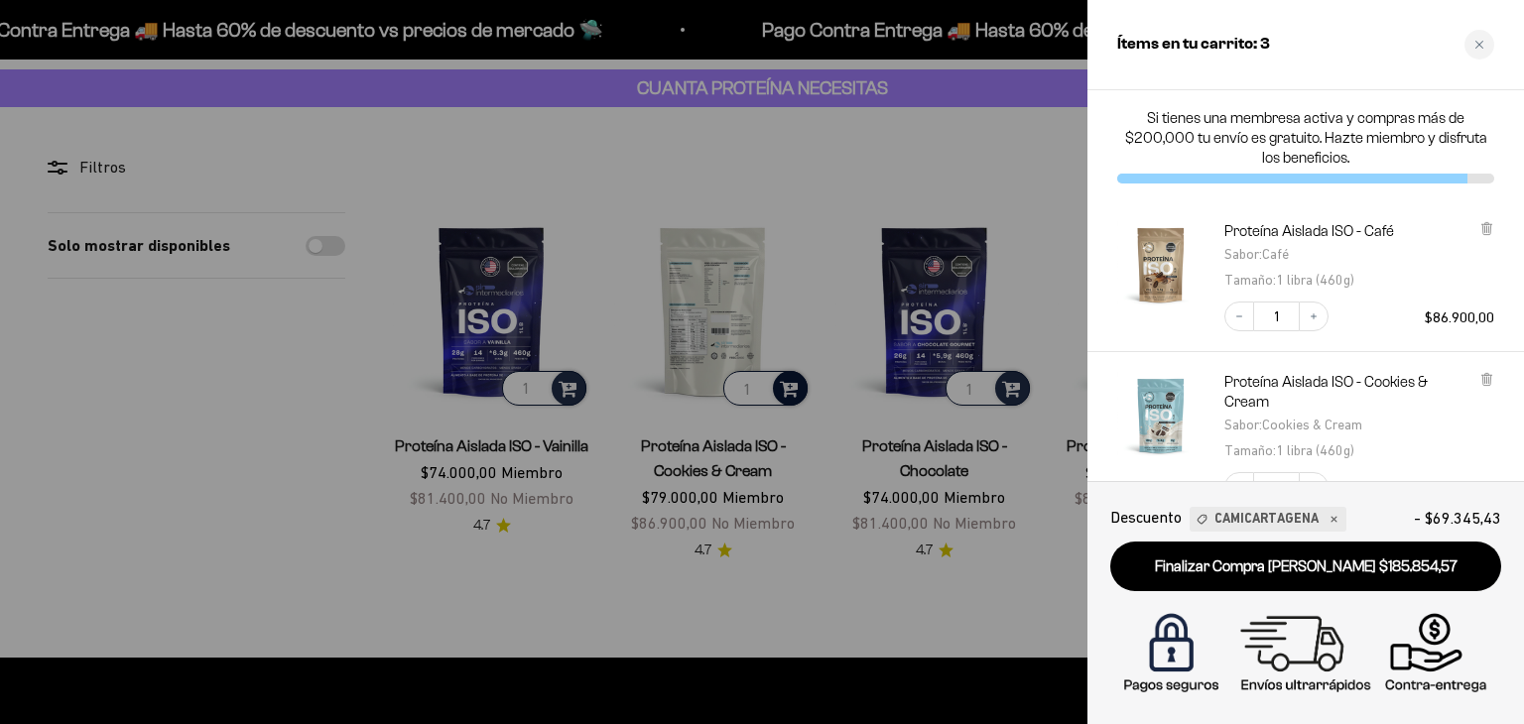
click at [1115, 446] on div "Proteína Aislada ISO - Cookies & Cream Sabor : Cookies & Cream Tamaño : 1 libra…" at bounding box center [1295, 427] width 397 height 150
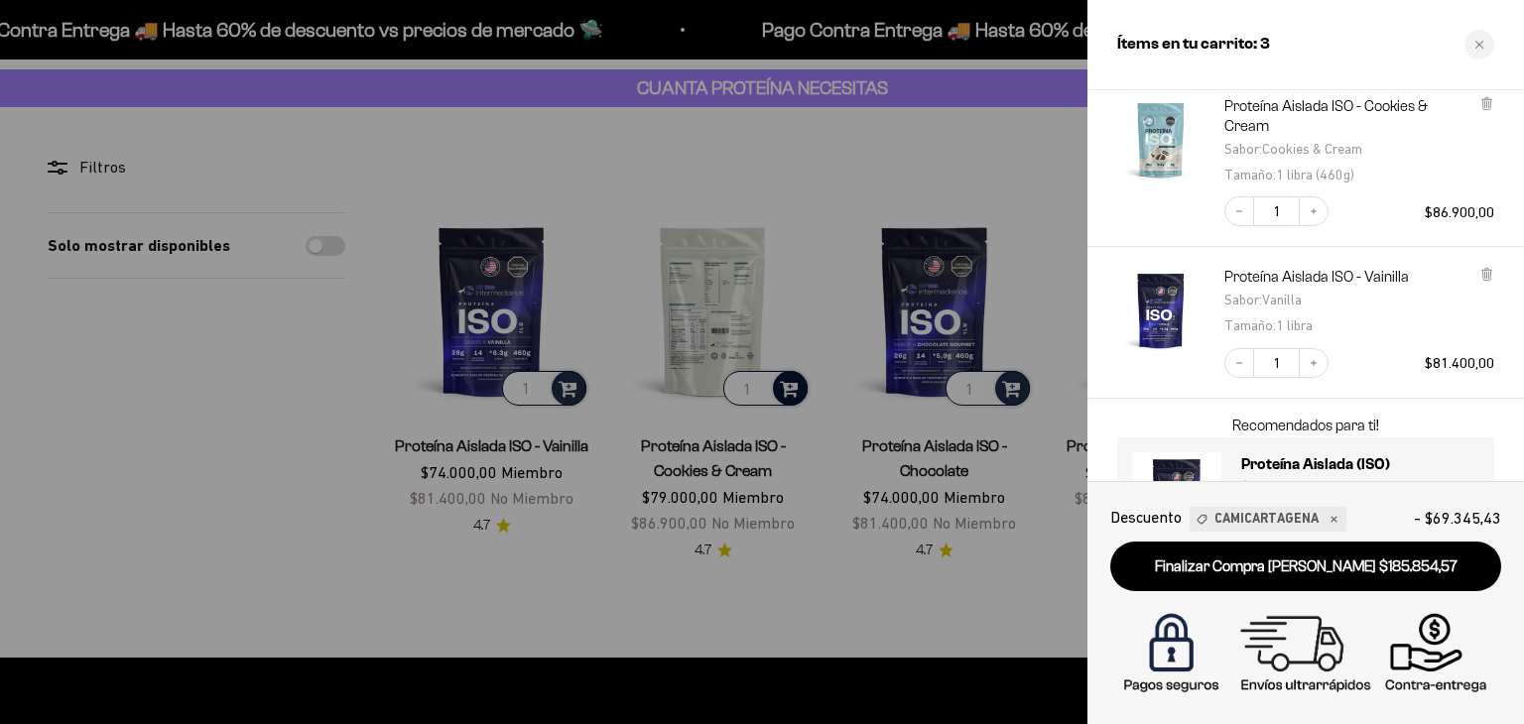
scroll to position [278, 0]
drag, startPoint x: 1290, startPoint y: 308, endPoint x: 1491, endPoint y: 271, distance: 204.7
click at [1491, 271] on div "Proteína Aislada ISO - Vainilla Sabor : Vanilla Tamaño : 1 libra" at bounding box center [1359, 300] width 270 height 70
click at [1491, 271] on icon at bounding box center [1486, 272] width 15 height 15
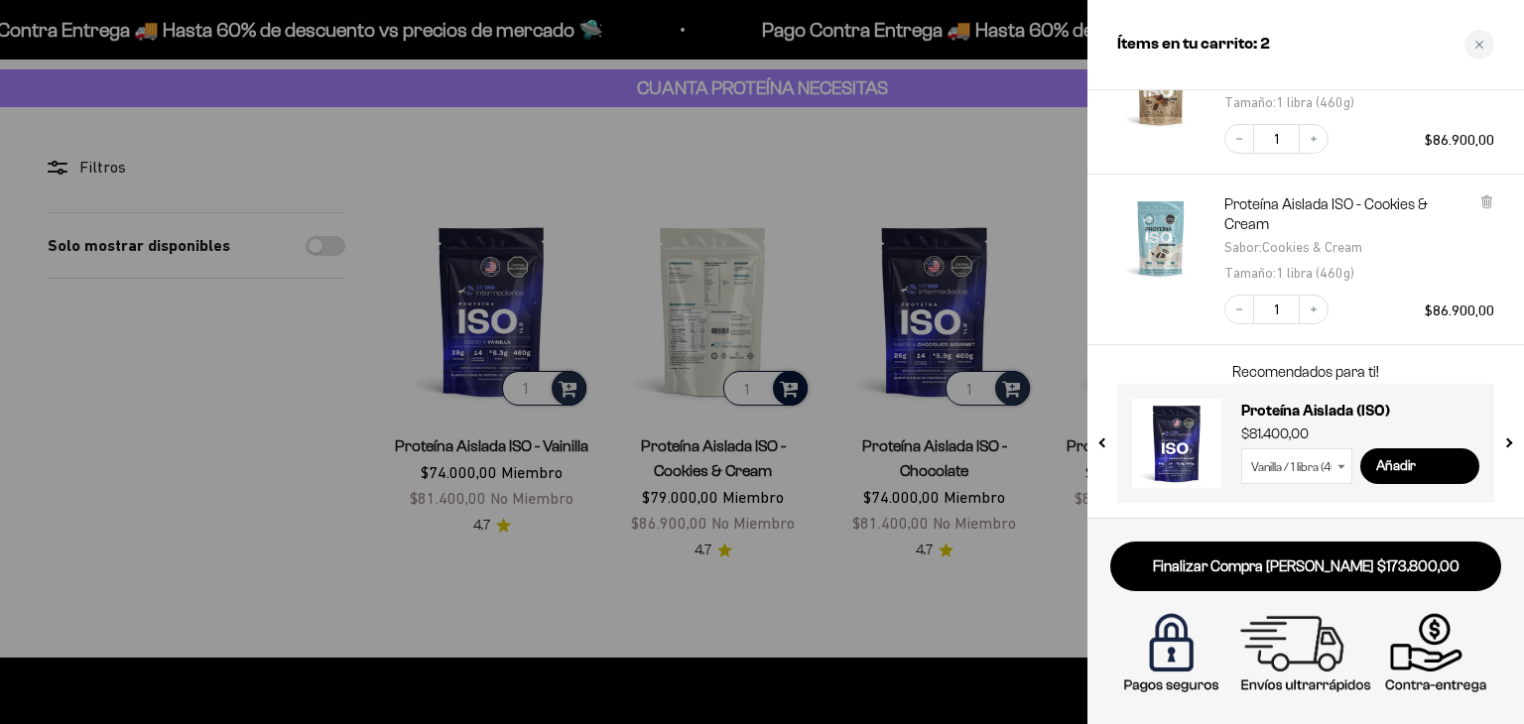
click at [369, 612] on div at bounding box center [762, 362] width 1524 height 724
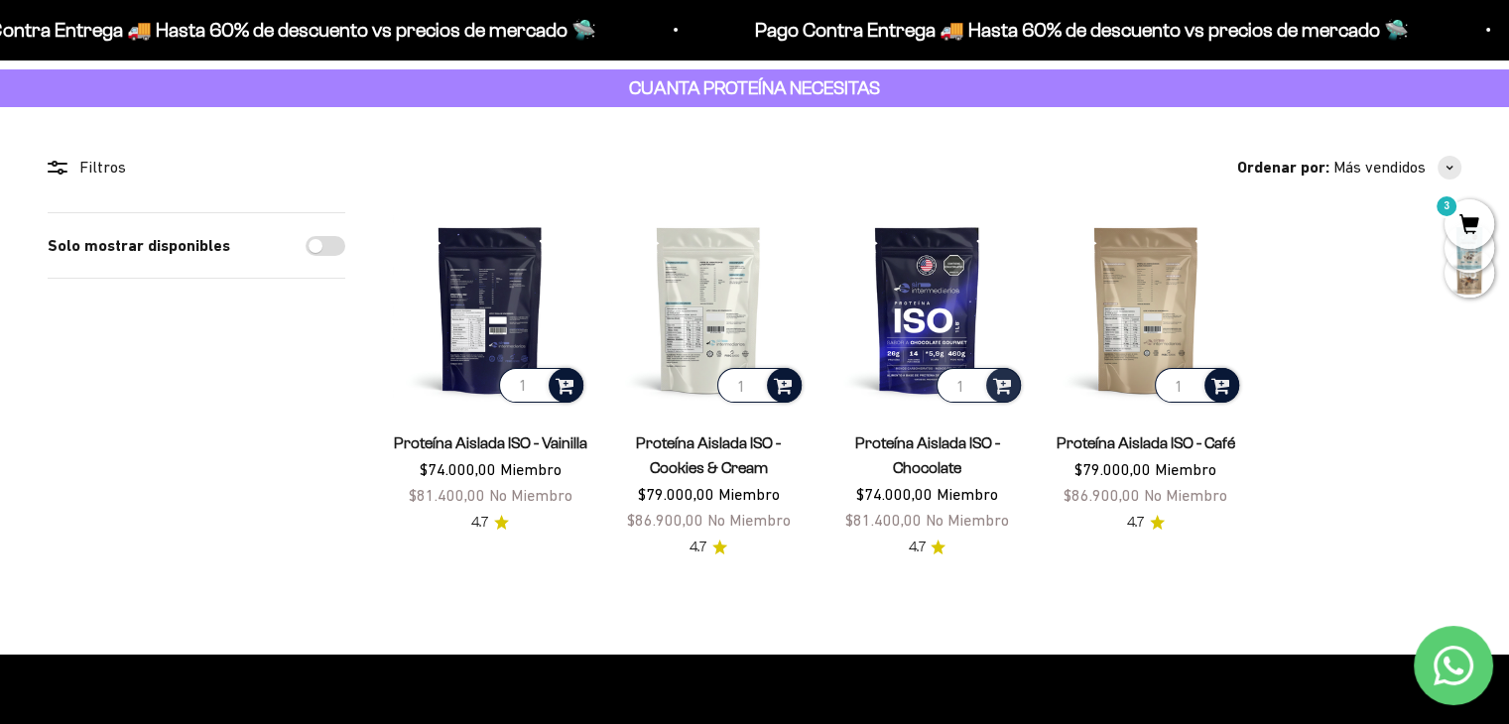
click at [561, 390] on span at bounding box center [565, 384] width 19 height 23
click at [552, 347] on li "Vanilla / 2 libras (910g)" at bounding box center [491, 356] width 185 height 24
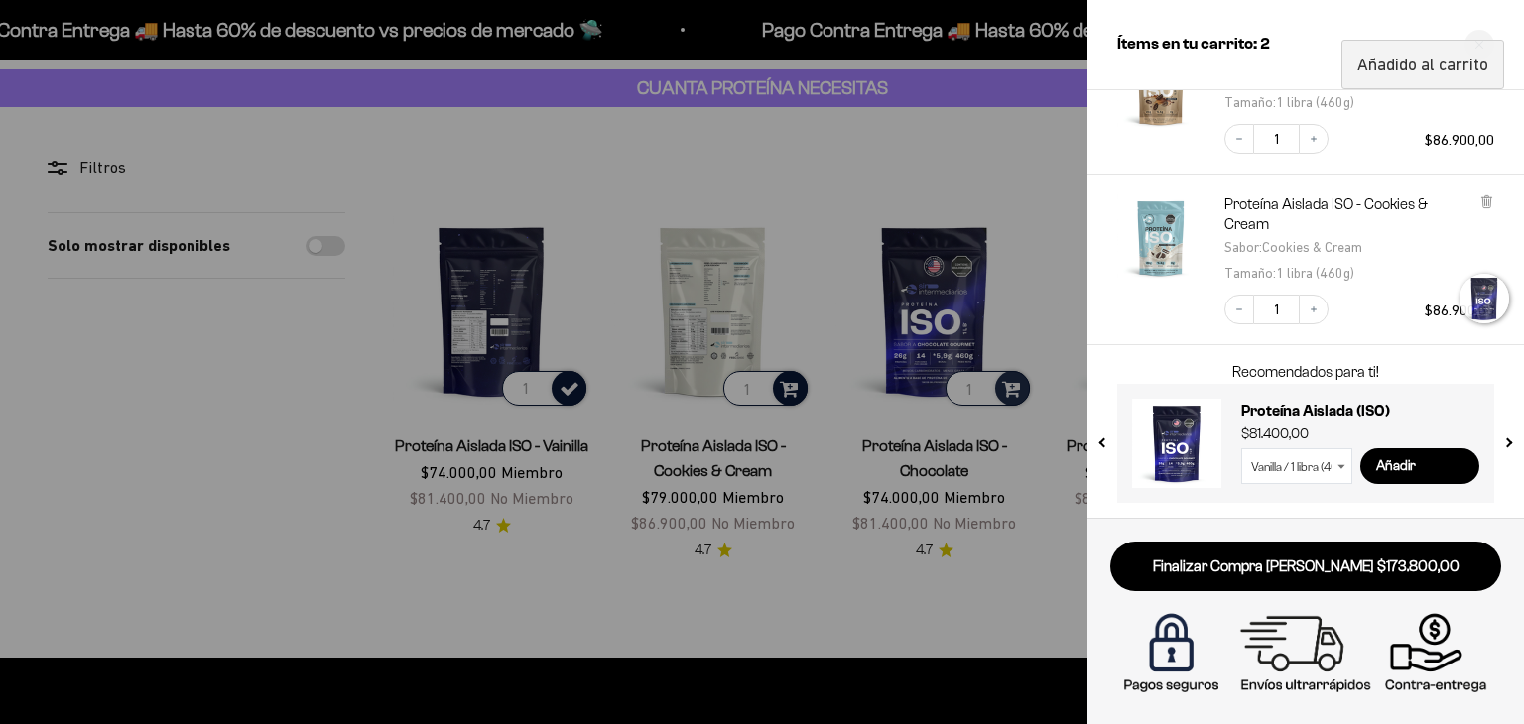
scroll to position [238, 0]
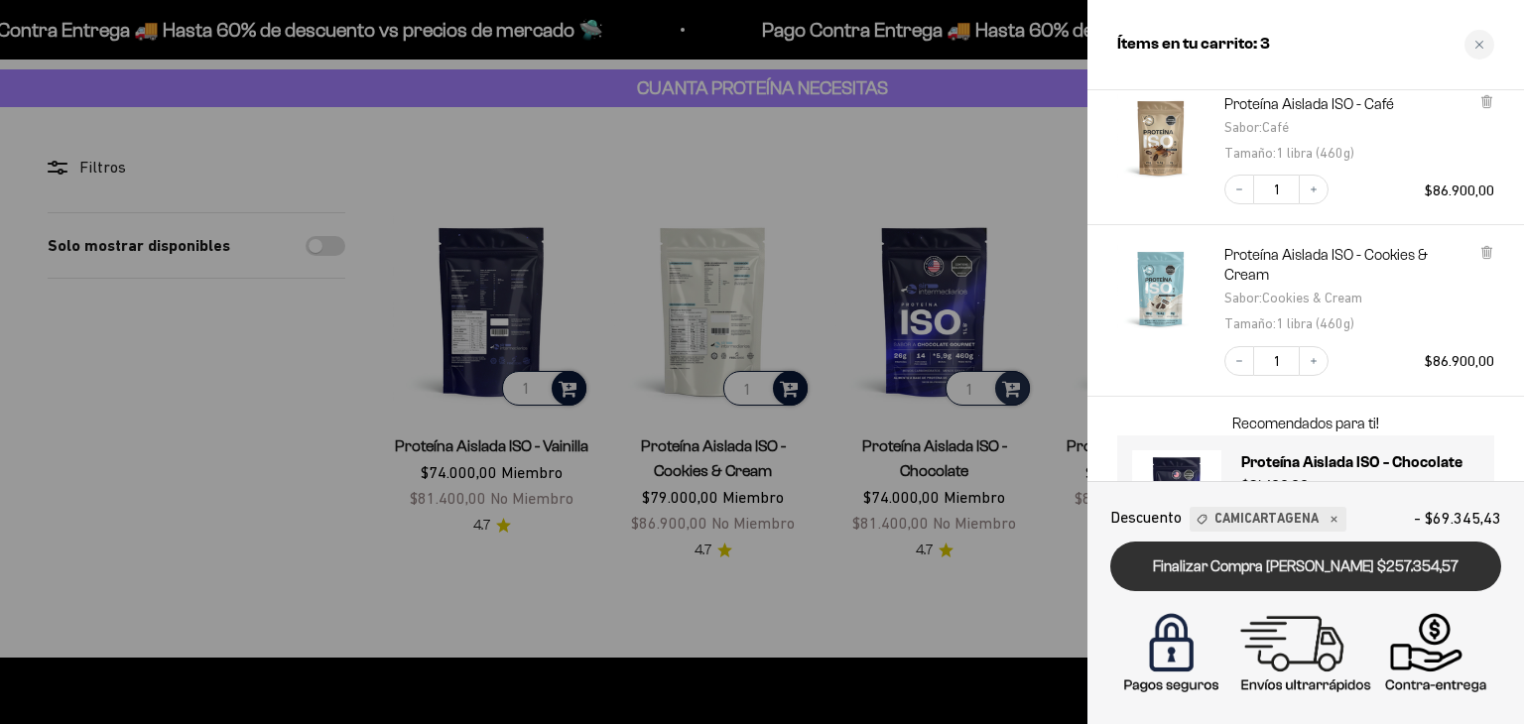
click at [1350, 575] on link "Finalizar Compra Segura $257.354,57" at bounding box center [1305, 567] width 391 height 51
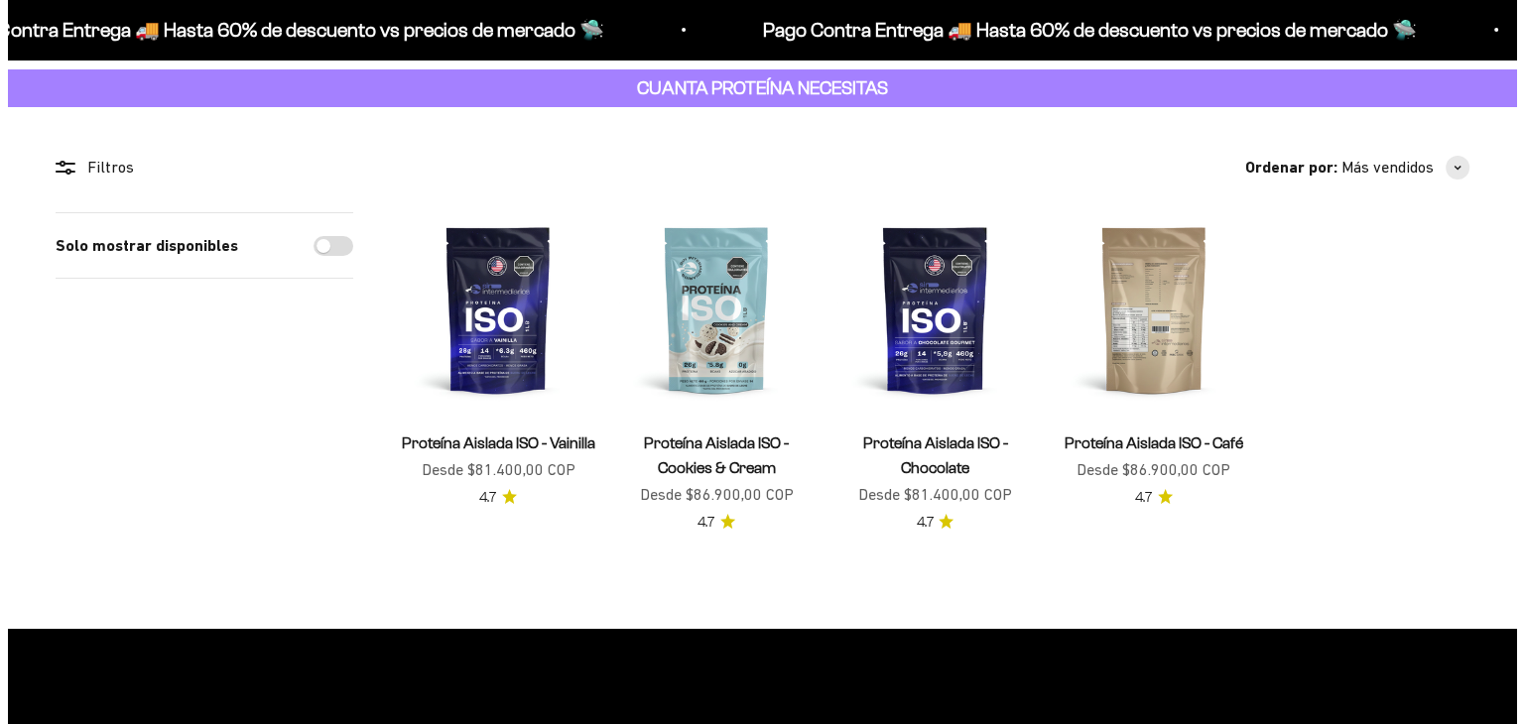
scroll to position [100, 0]
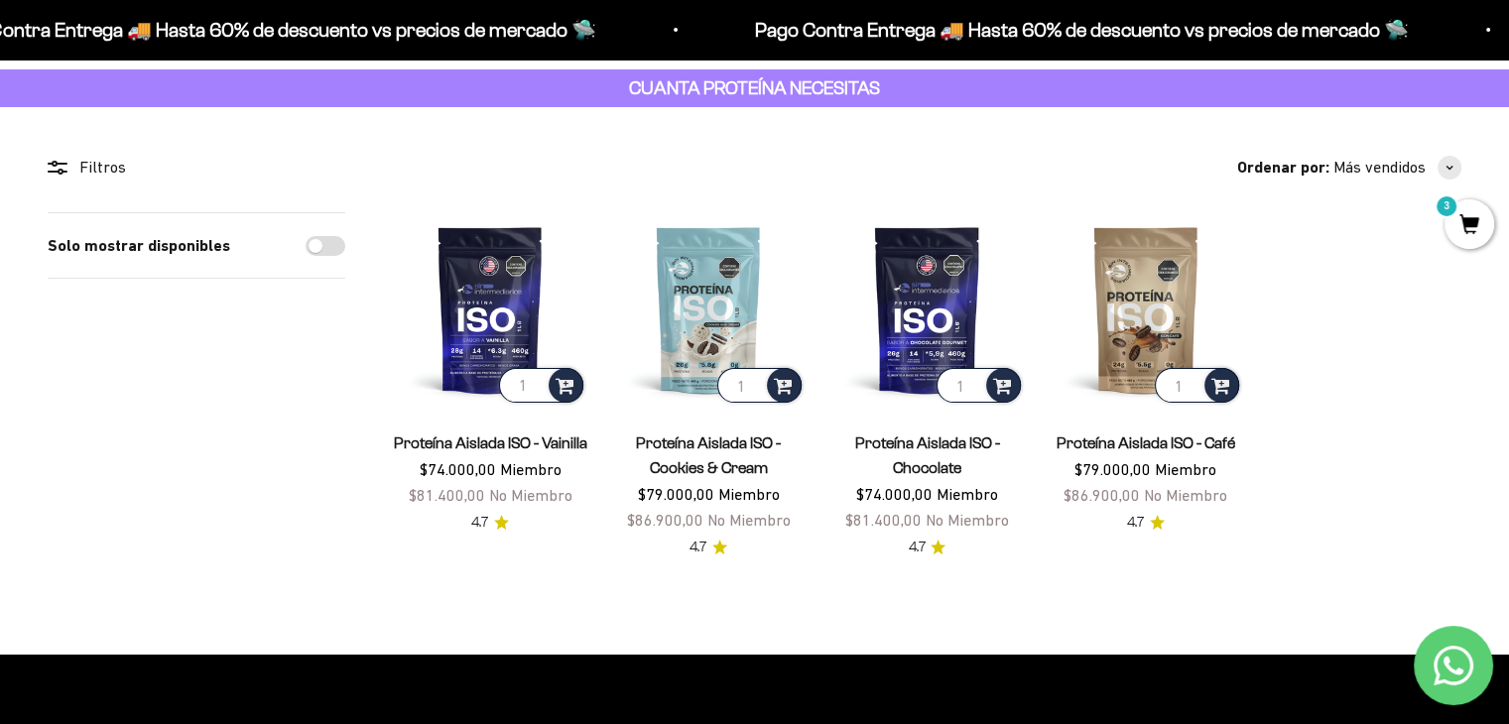
click at [1469, 212] on span "3" at bounding box center [1470, 224] width 50 height 50
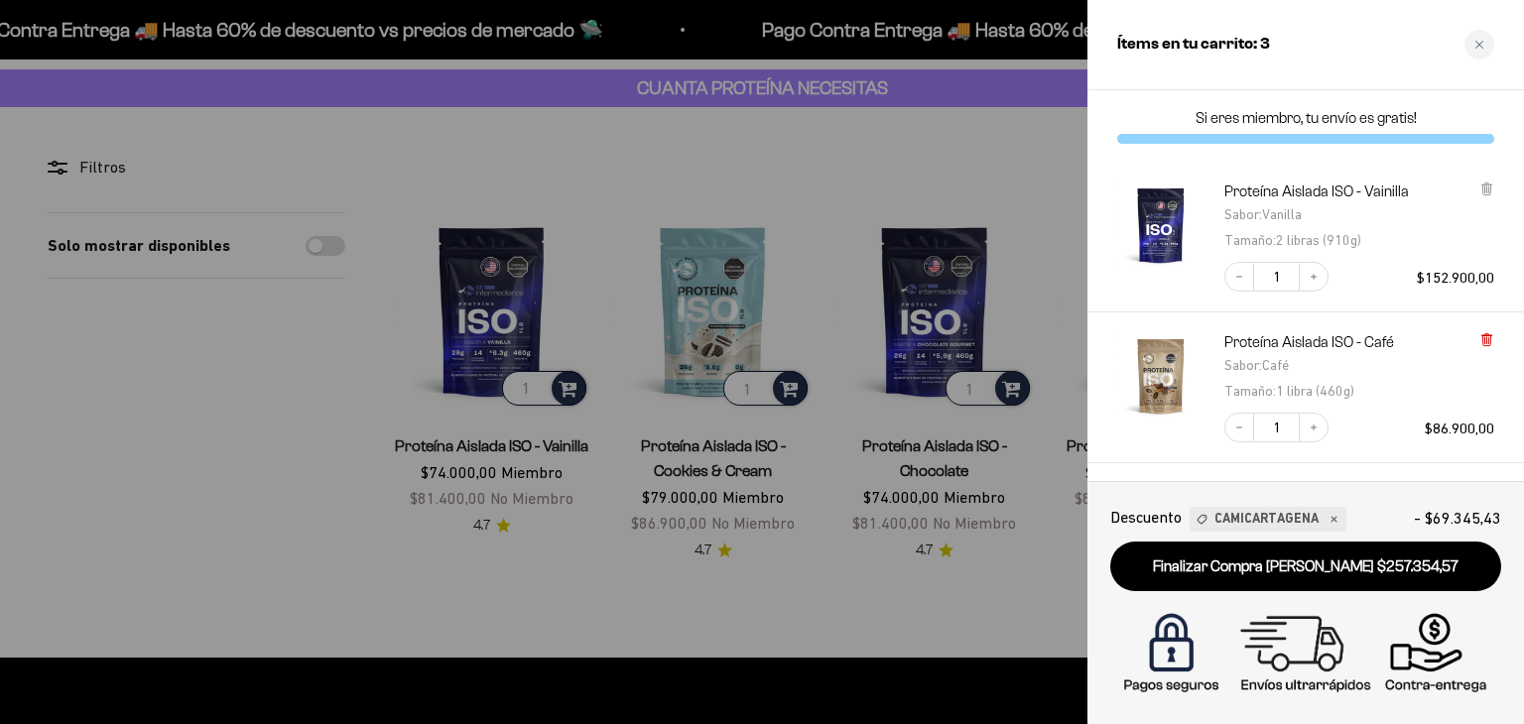
click at [1483, 335] on icon at bounding box center [1486, 335] width 10 height 0
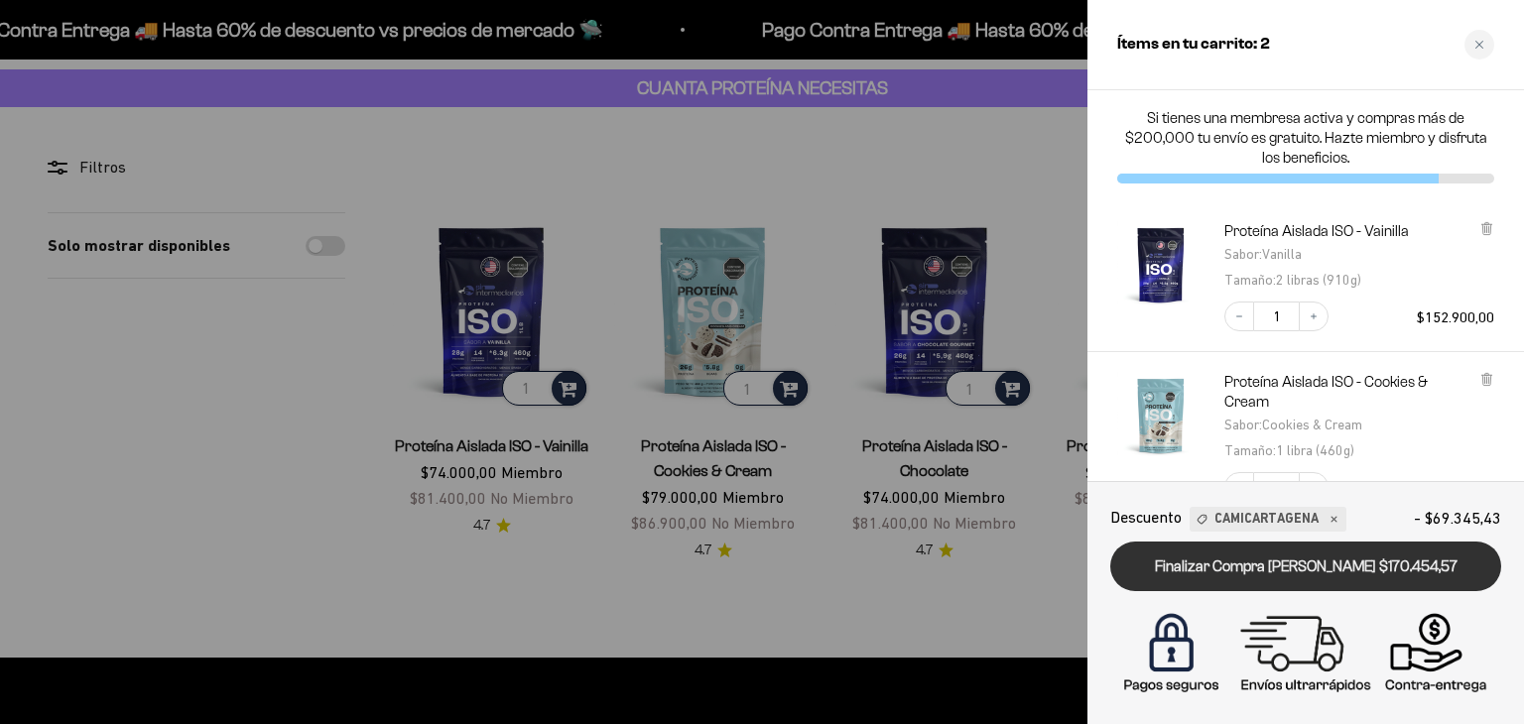
click at [1361, 570] on link "Finalizar Compra [PERSON_NAME] $170.454,57" at bounding box center [1305, 567] width 391 height 51
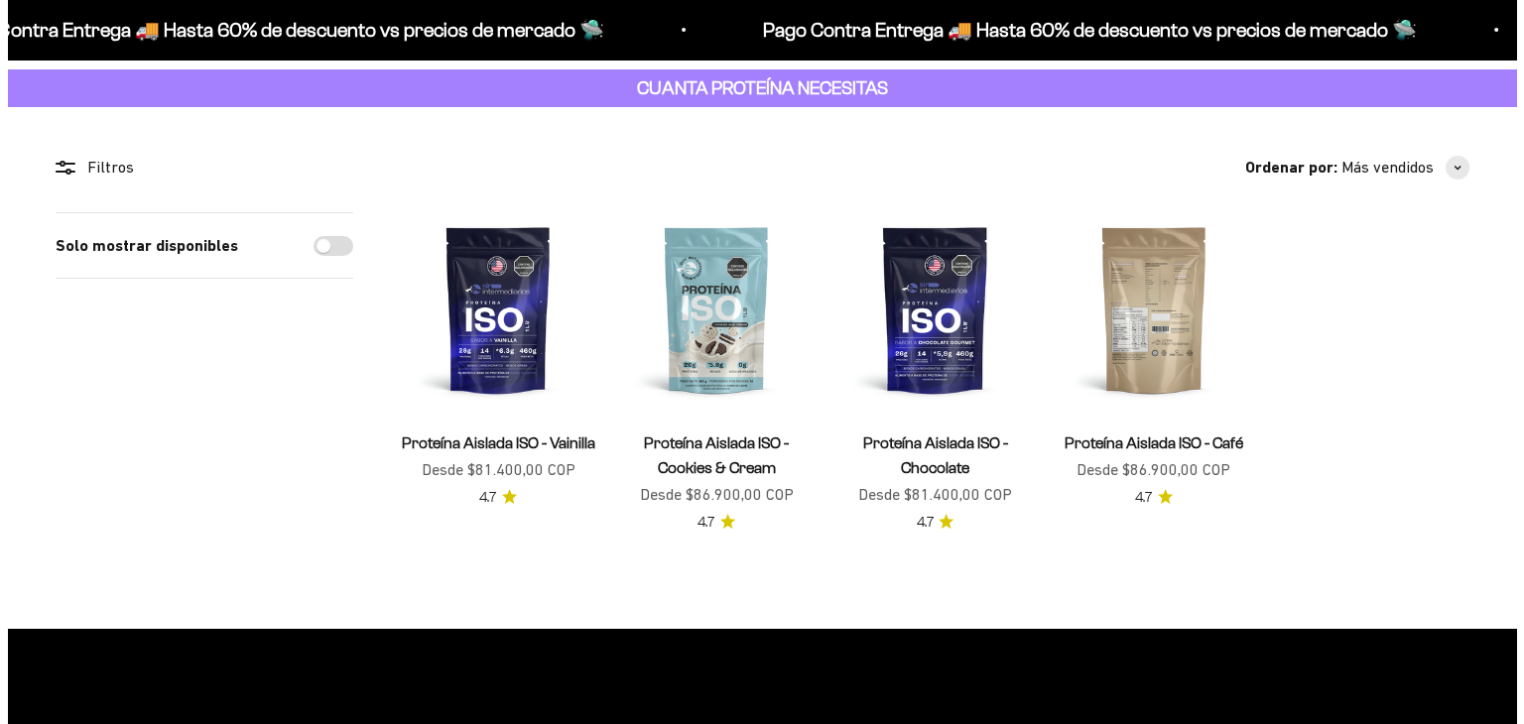
scroll to position [100, 0]
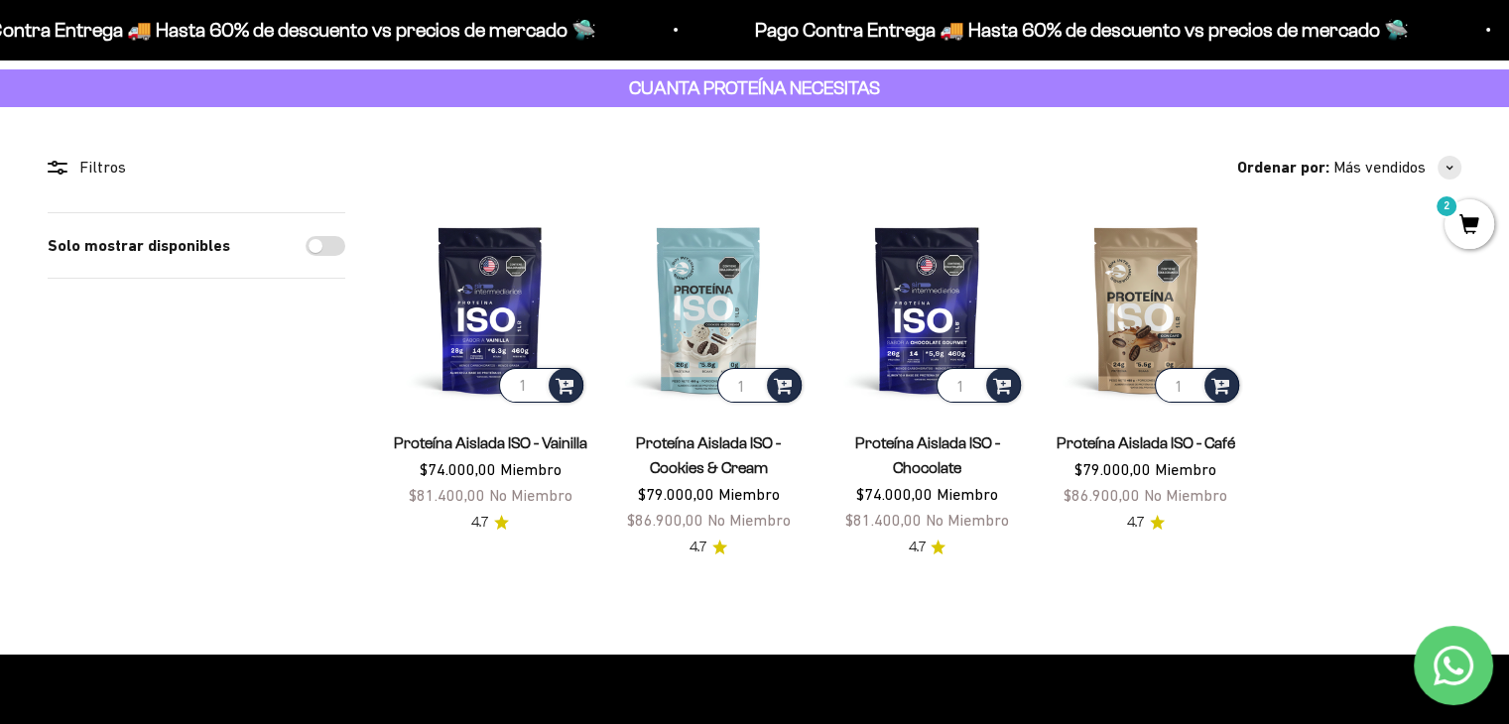
click at [1462, 229] on span "2" at bounding box center [1470, 224] width 50 height 50
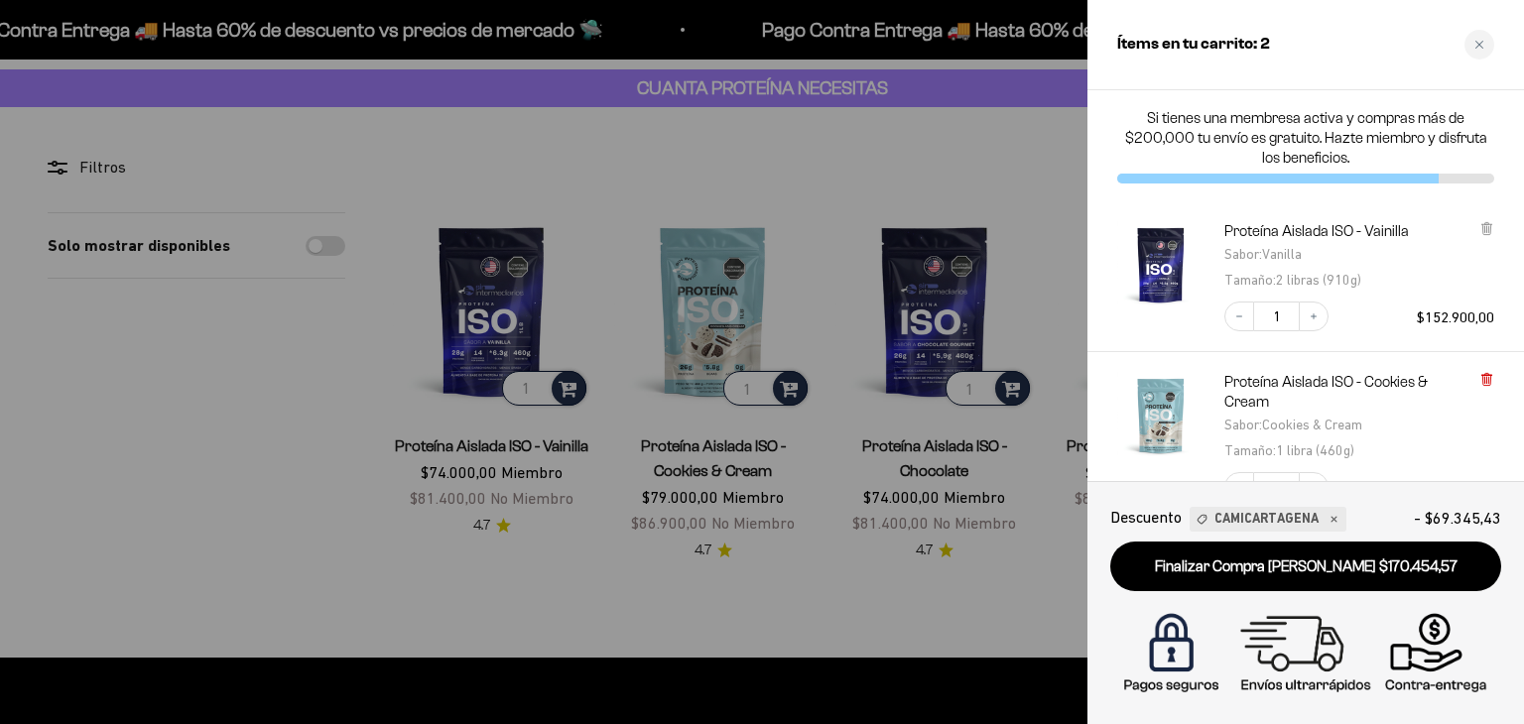
click at [1488, 374] on icon at bounding box center [1486, 379] width 4 height 10
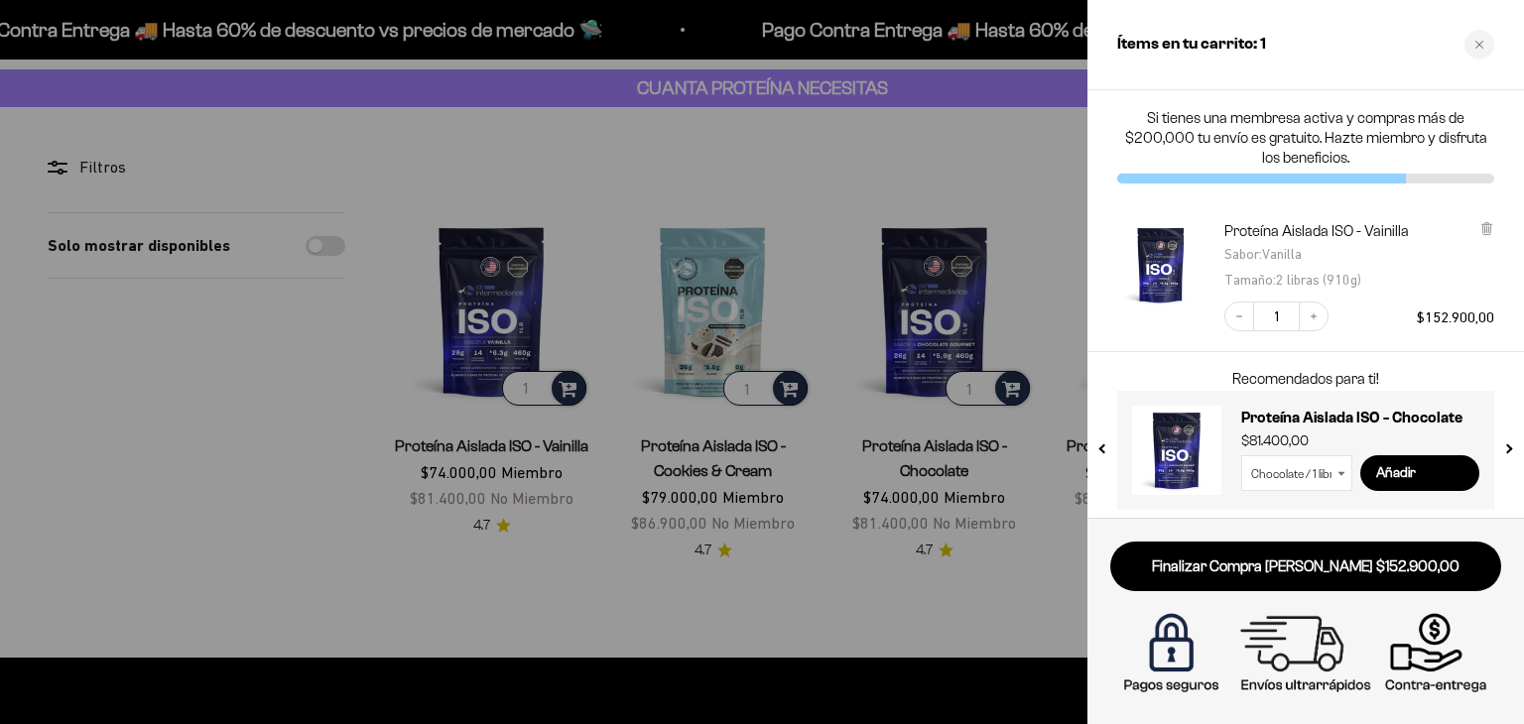
click at [841, 347] on div at bounding box center [762, 362] width 1524 height 724
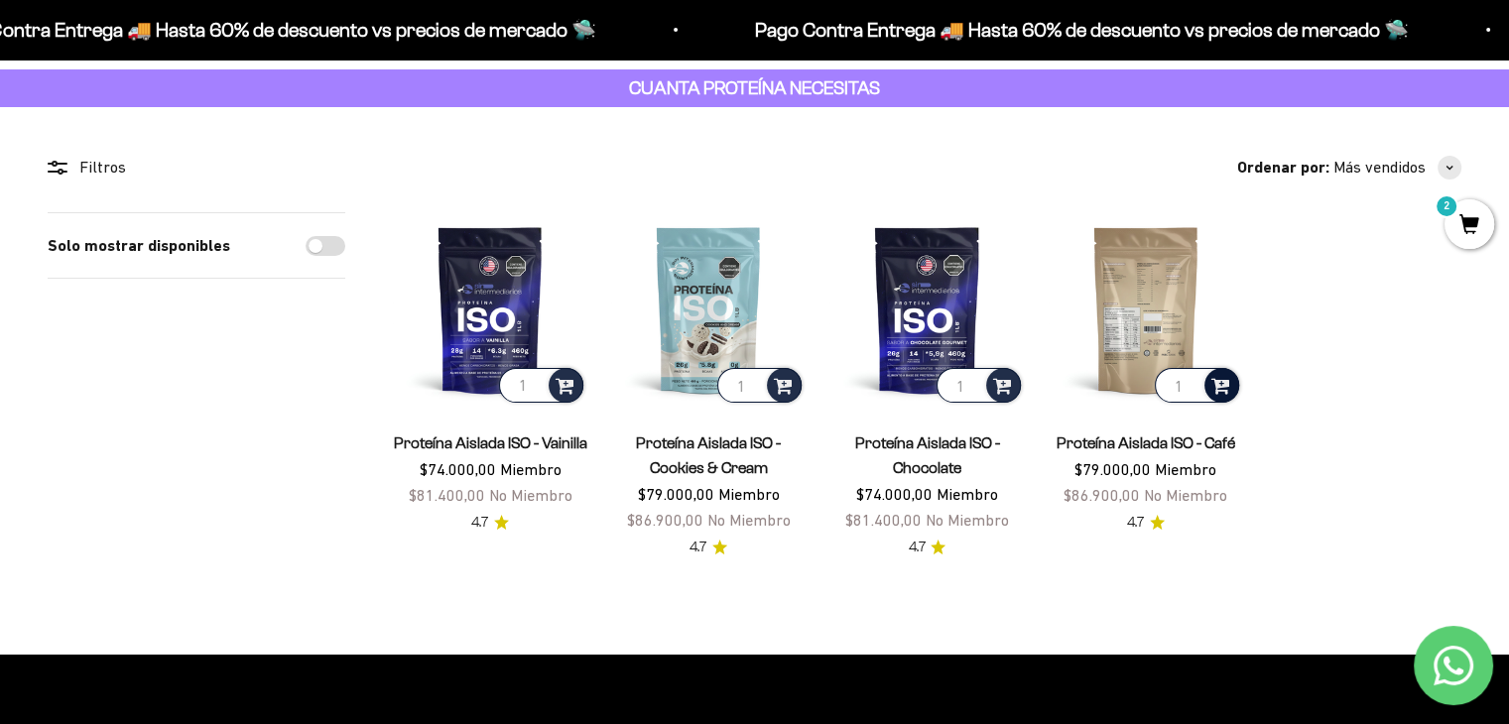
click at [1220, 381] on span at bounding box center [1220, 384] width 19 height 23
click at [1226, 325] on li "Café / 1 libra (460g)" at bounding box center [1147, 332] width 185 height 24
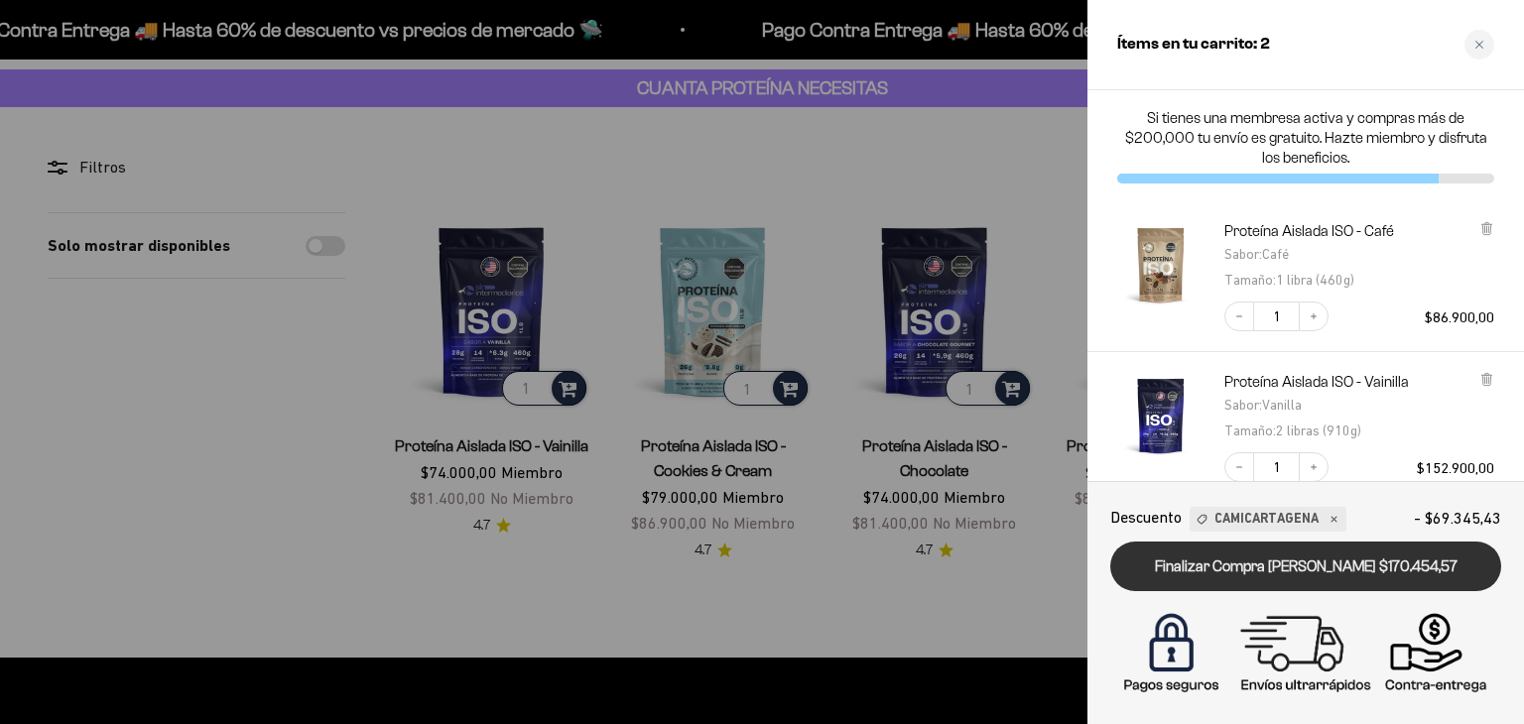
click at [1399, 578] on link "Finalizar Compra [PERSON_NAME] $170.454,57" at bounding box center [1305, 567] width 391 height 51
